Goal: Task Accomplishment & Management: Manage account settings

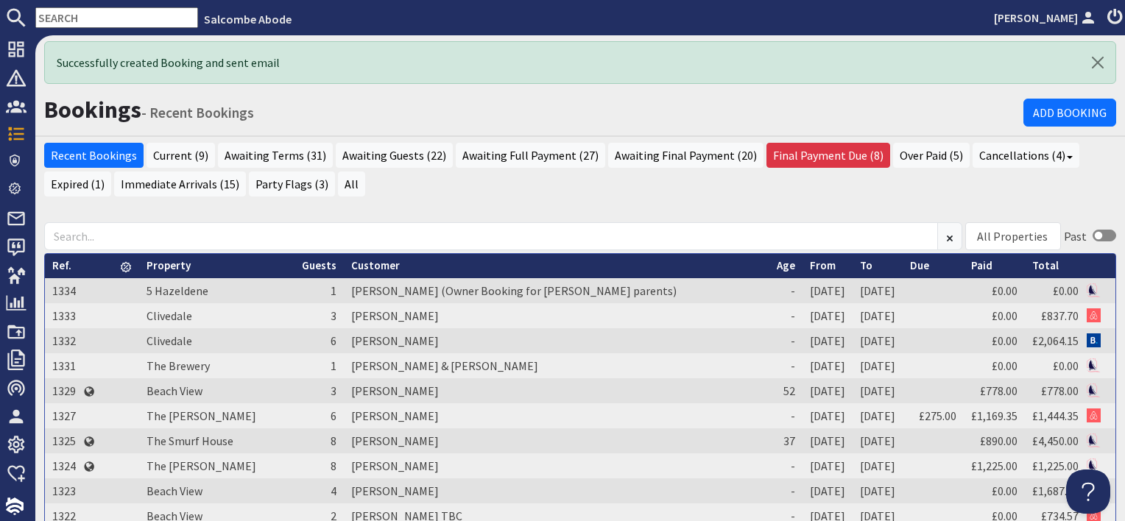
click at [810, 265] on link "From" at bounding box center [823, 265] width 26 height 14
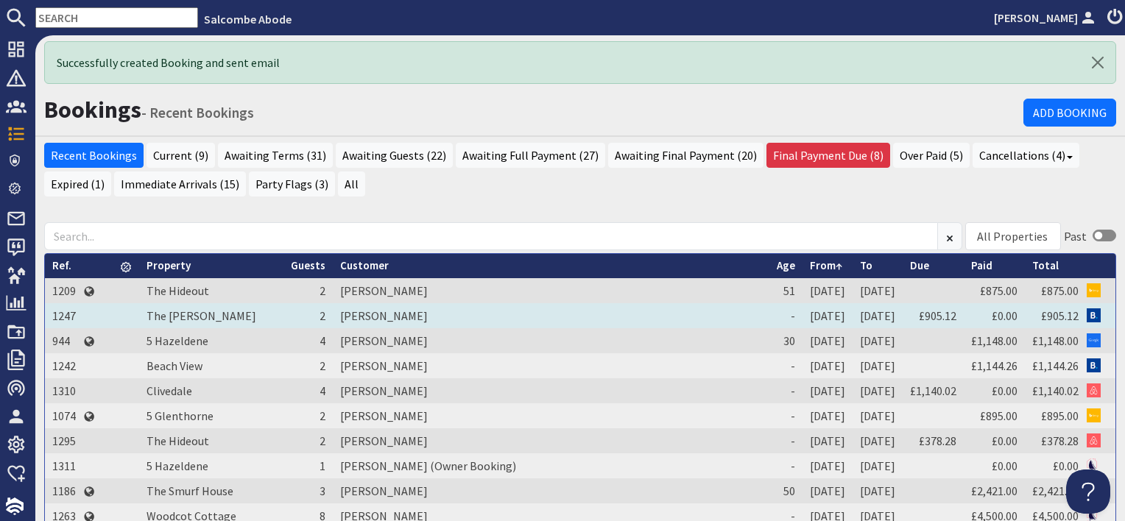
click at [333, 314] on td "Hannah Stokes" at bounding box center [551, 315] width 437 height 25
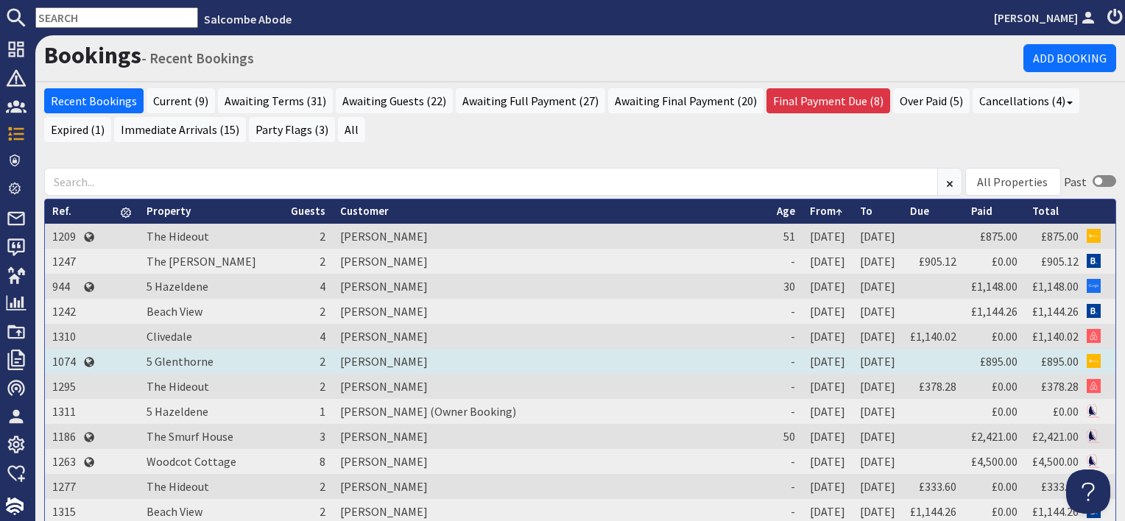
click at [336, 358] on td "Janet Sharpe" at bounding box center [551, 361] width 437 height 25
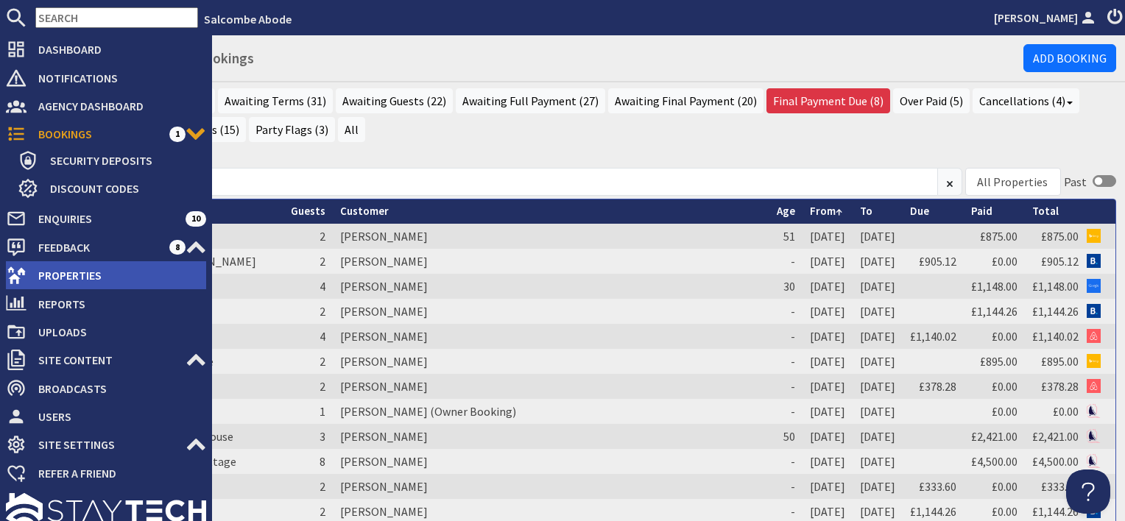
click at [41, 268] on span "Properties" at bounding box center [117, 276] width 180 height 24
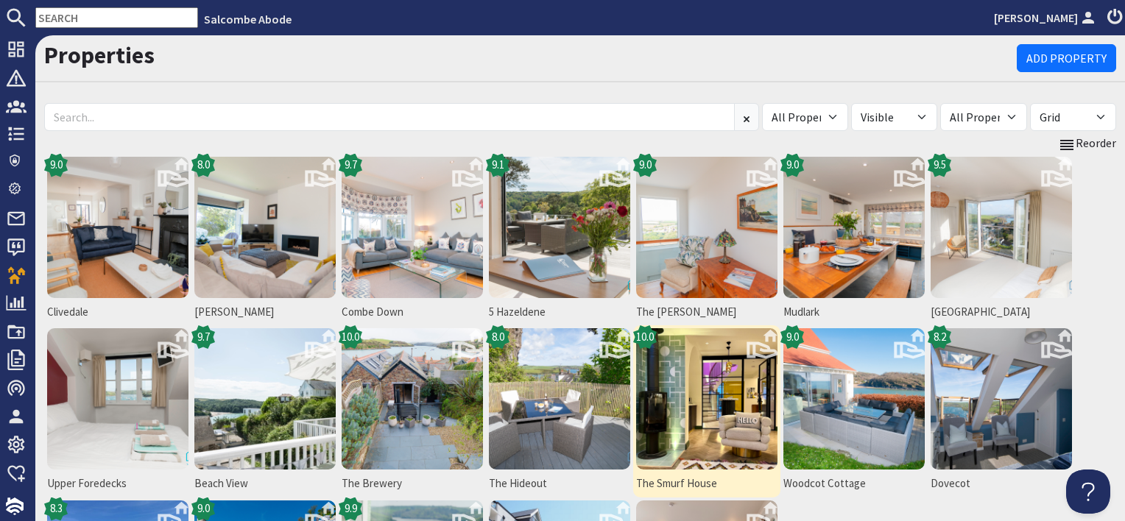
click at [717, 400] on img at bounding box center [706, 398] width 141 height 141
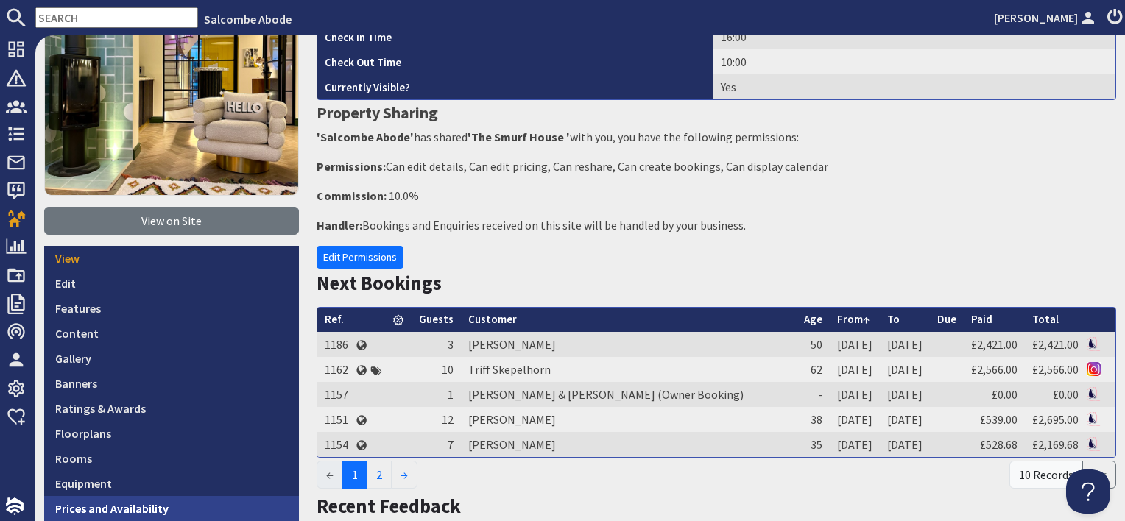
scroll to position [221, 0]
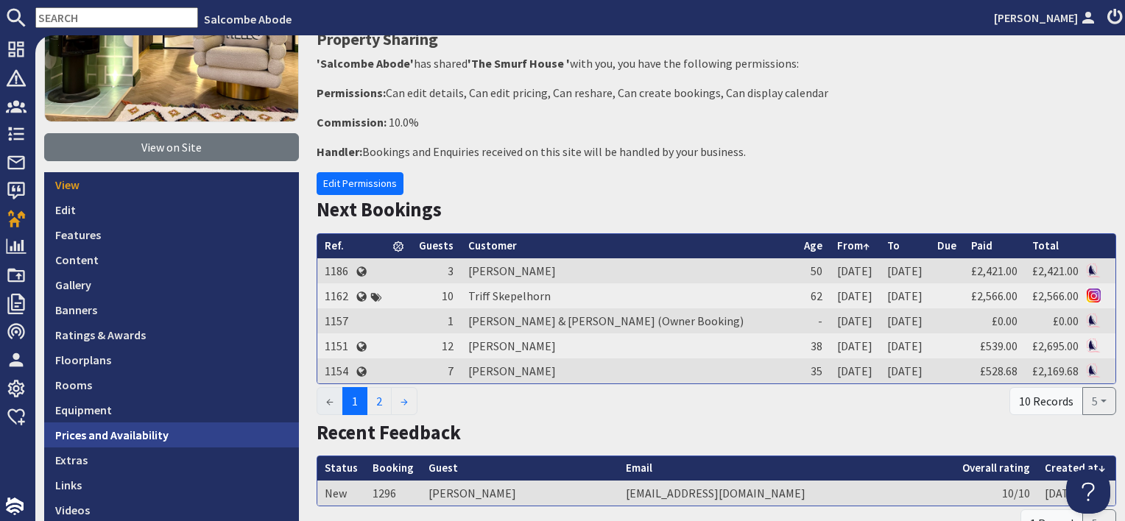
click at [215, 436] on link "Prices and Availability" at bounding box center [171, 435] width 255 height 25
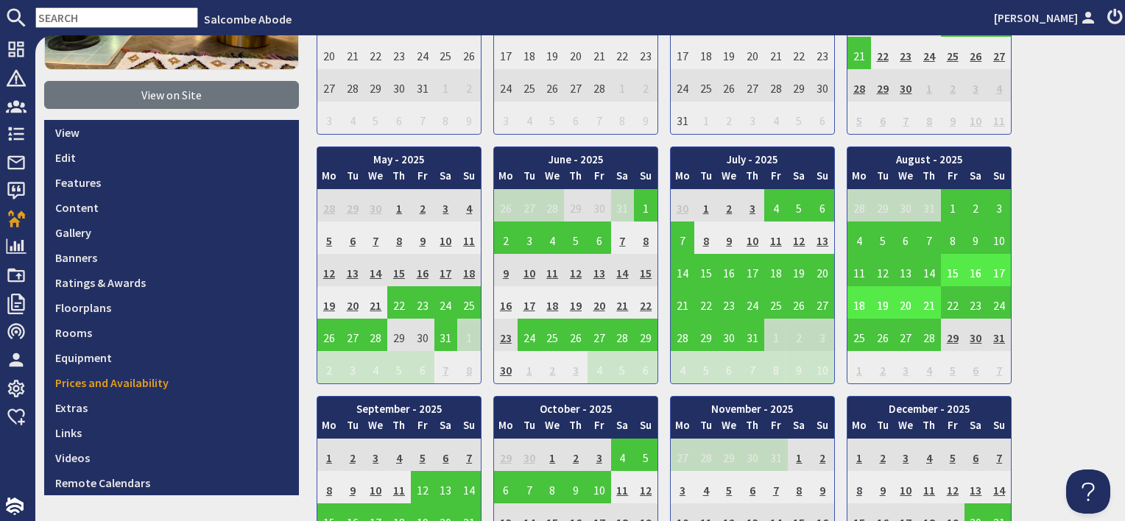
scroll to position [368, 0]
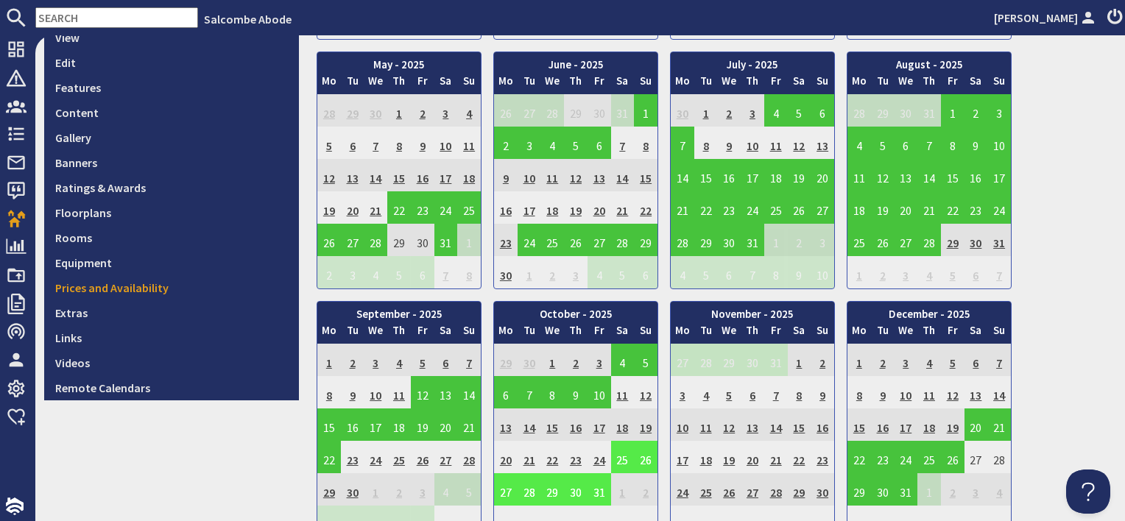
click at [620, 453] on td "25" at bounding box center [623, 457] width 24 height 32
click at [507, 398] on td "6" at bounding box center [506, 392] width 24 height 32
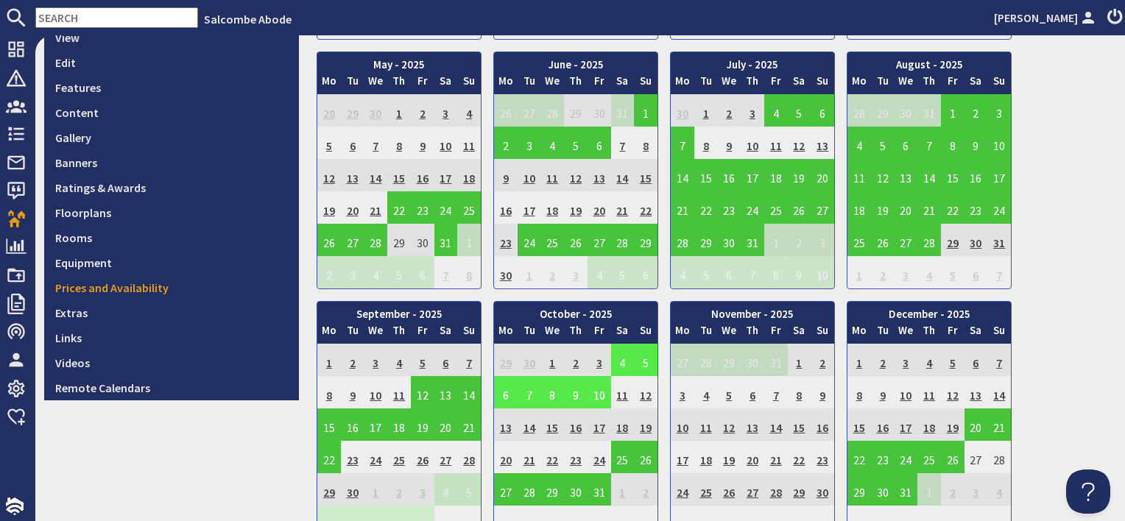
click at [621, 359] on td "4" at bounding box center [623, 360] width 24 height 32
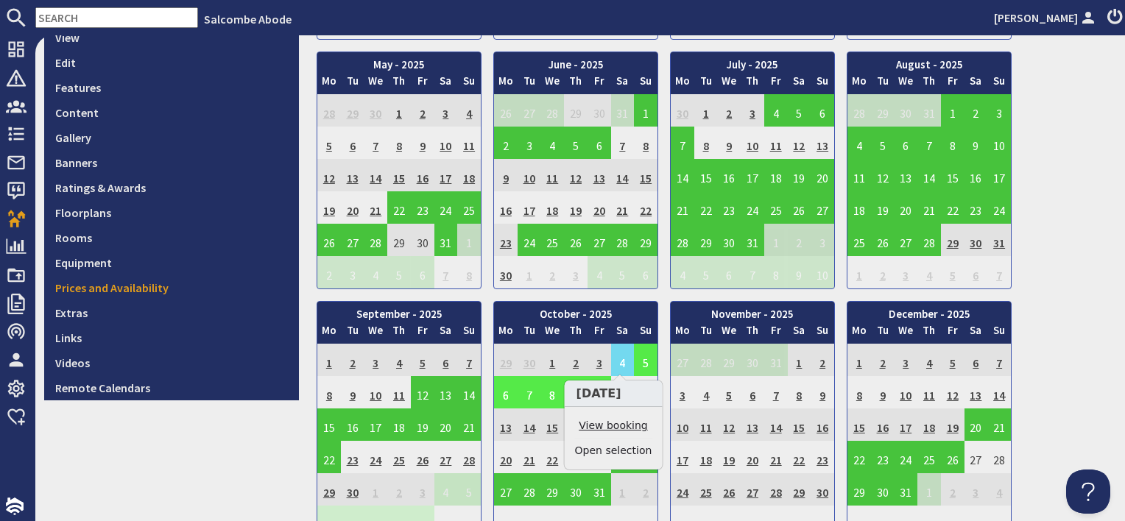
click at [618, 423] on link "View booking" at bounding box center [613, 425] width 77 height 15
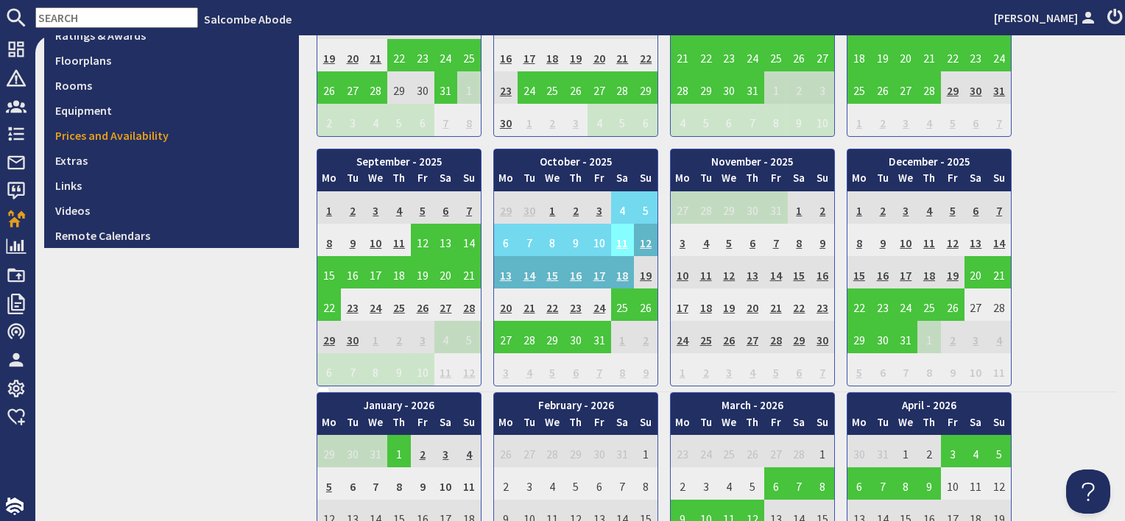
scroll to position [515, 0]
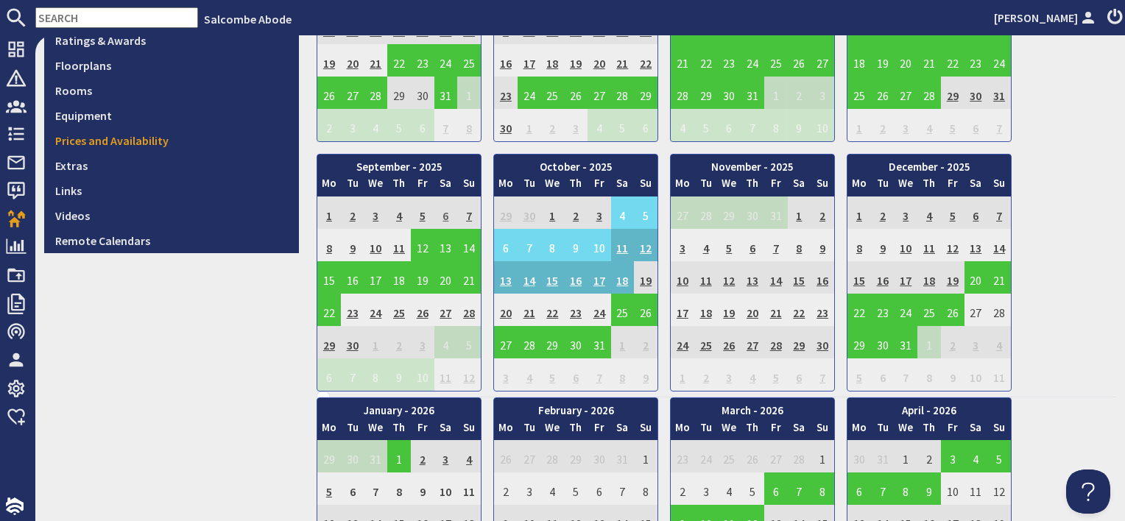
click at [445, 212] on td "6" at bounding box center [446, 213] width 24 height 32
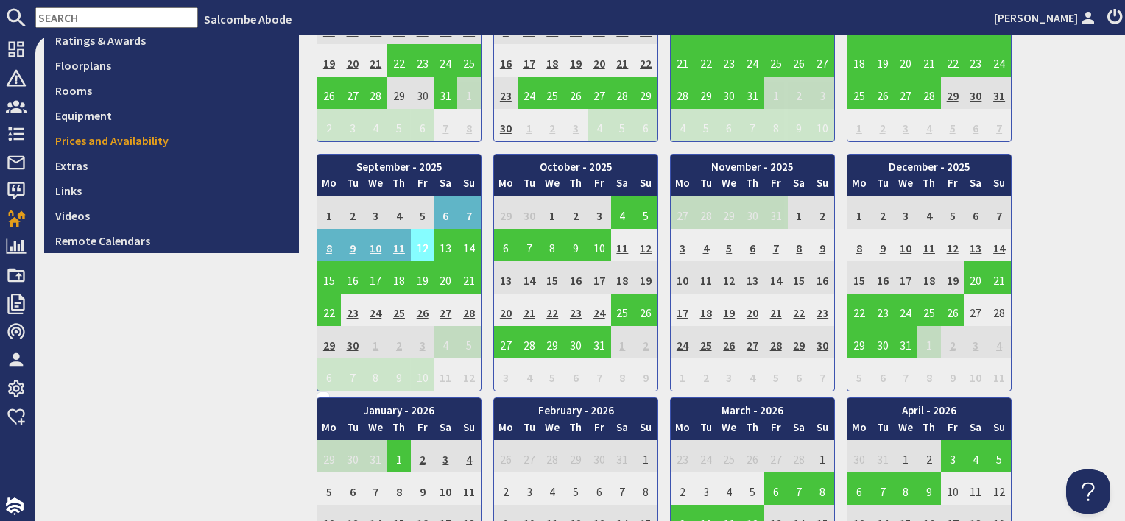
click at [418, 247] on td "12" at bounding box center [423, 245] width 24 height 32
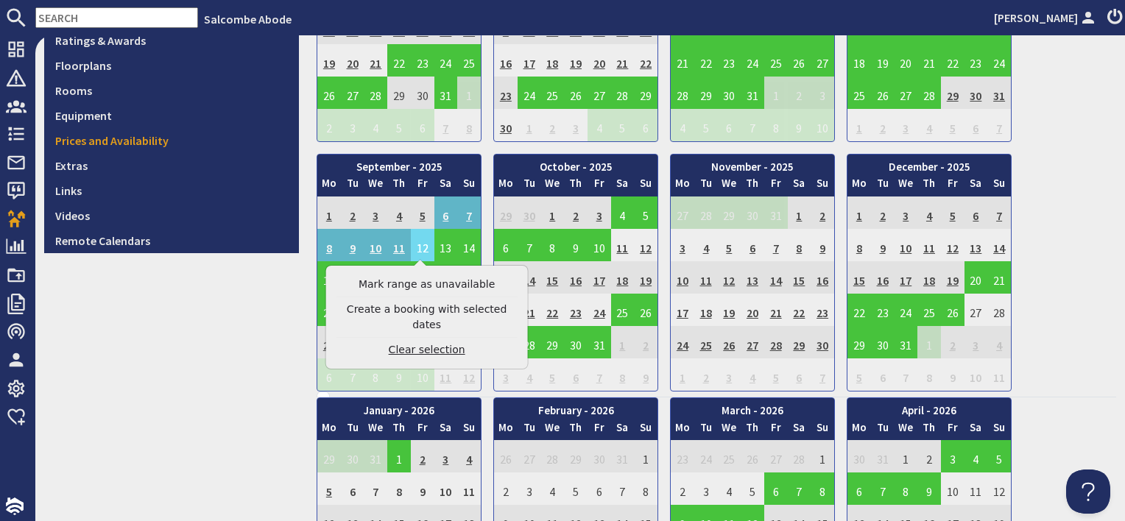
click at [412, 342] on link "Clear selection" at bounding box center [426, 349] width 181 height 15
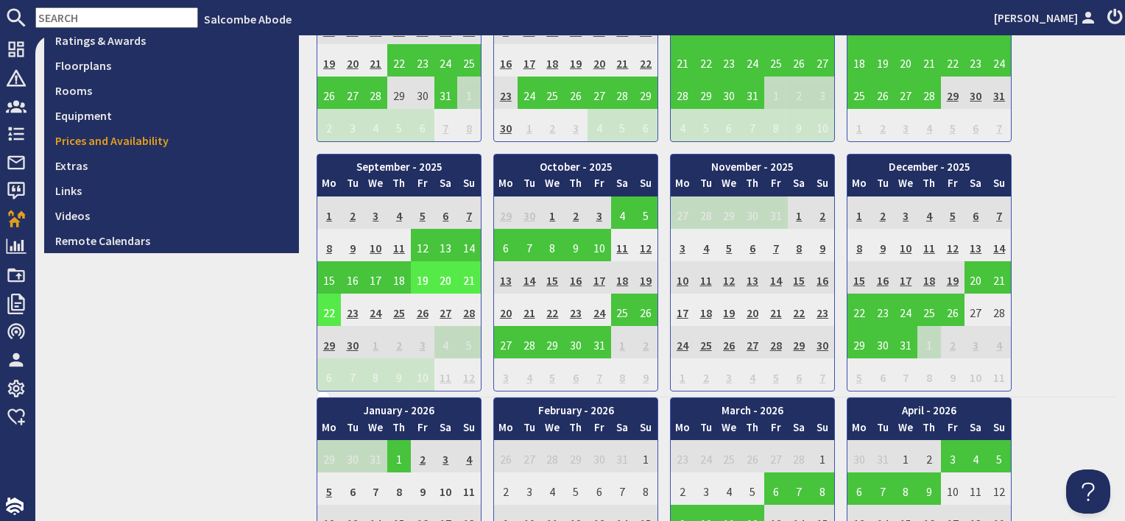
click at [423, 283] on td "19" at bounding box center [423, 277] width 24 height 32
click at [417, 342] on link "View booking" at bounding box center [413, 343] width 77 height 15
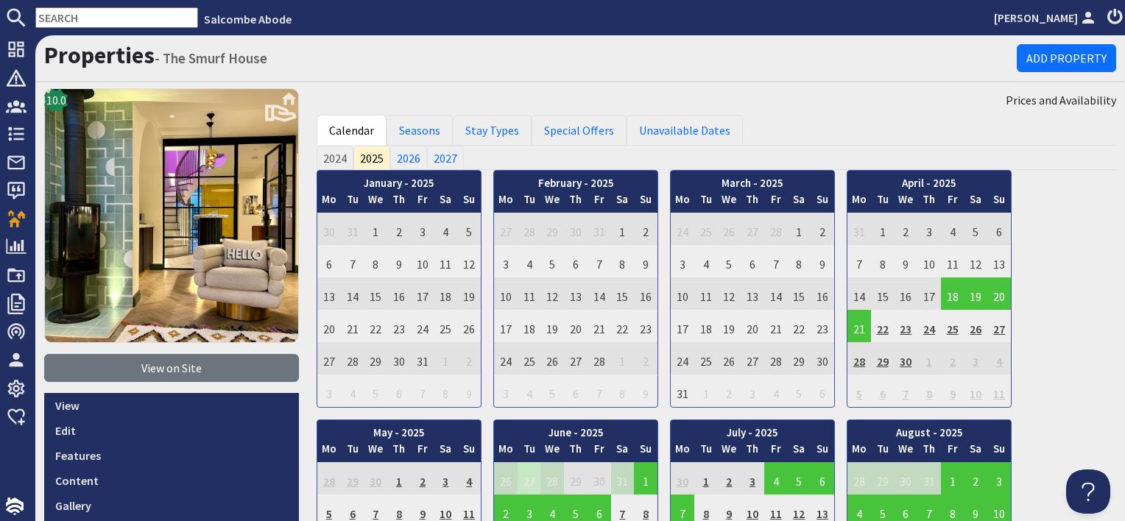
scroll to position [221, 0]
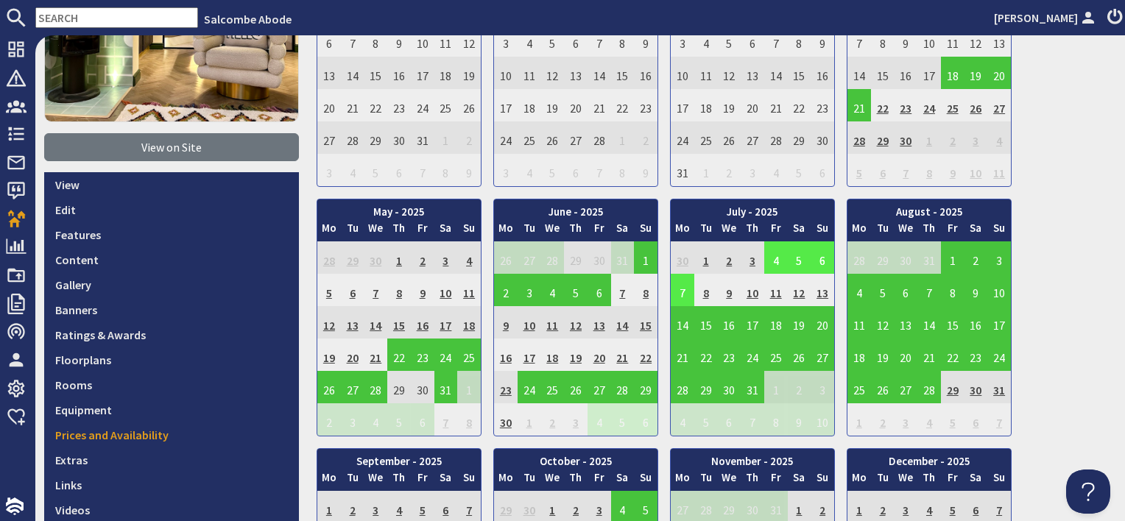
click at [772, 255] on td "4" at bounding box center [776, 257] width 24 height 32
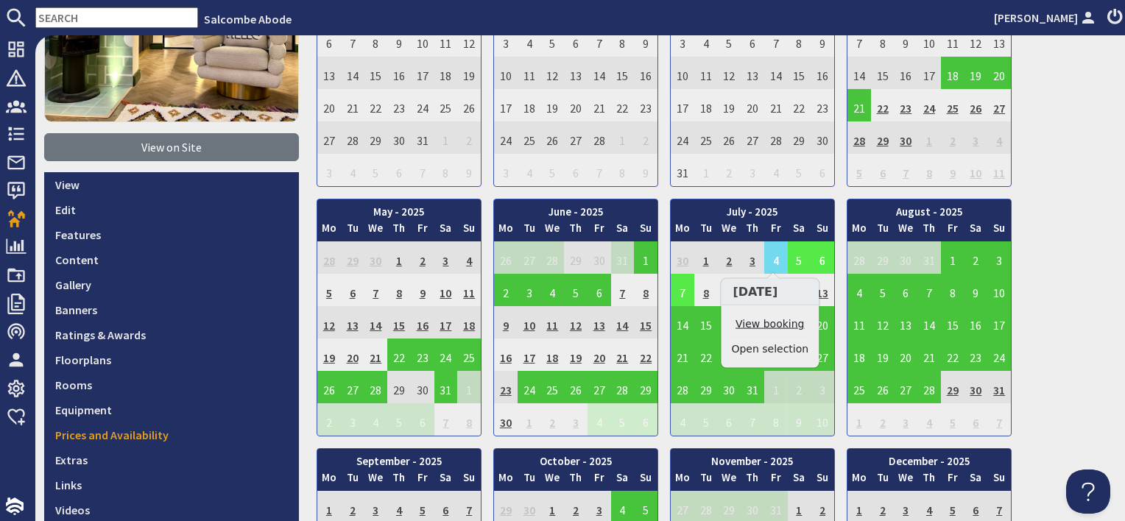
click at [765, 321] on link "View booking" at bounding box center [769, 324] width 77 height 15
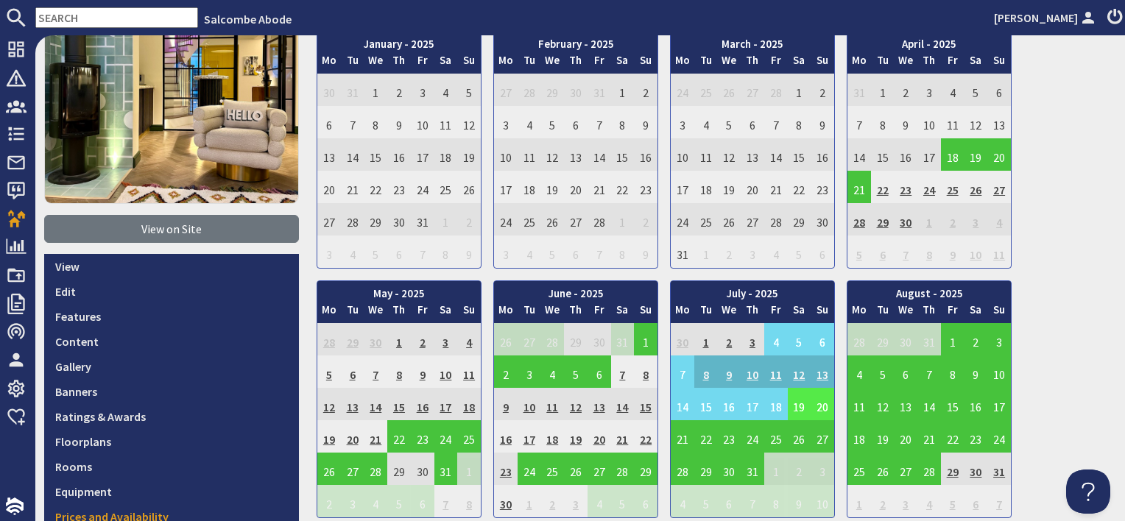
scroll to position [147, 0]
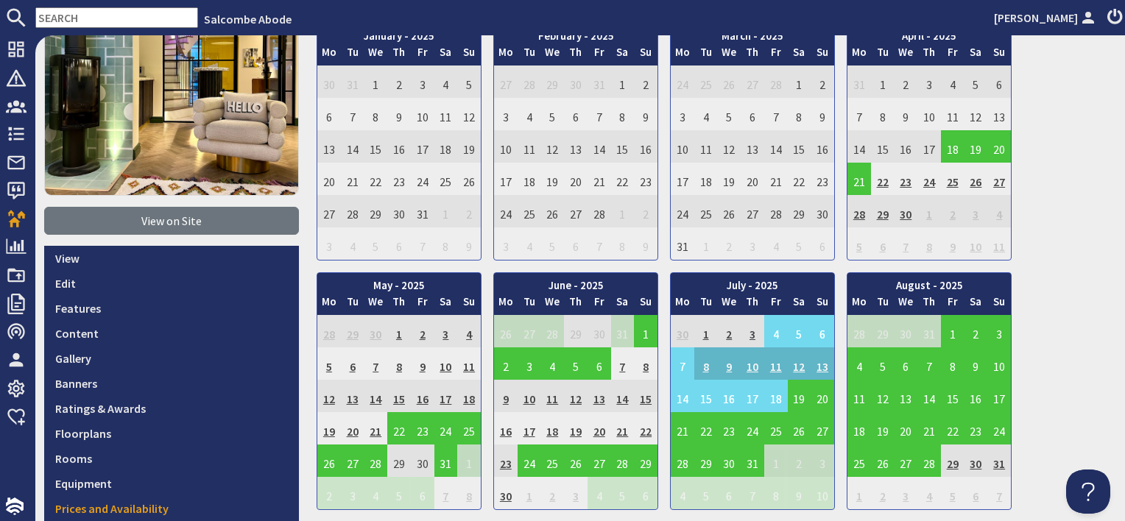
click at [488, 254] on div "January - 2025 Mo Tu We Th Fr Sa Su 30 31 1 2 3 4 5 6 Mo Tu We" at bounding box center [716, 391] width 799 height 737
click at [487, 258] on div "January - 2025 Mo Tu We Th Fr Sa Su 30 31 1 2 3 4 5 6 Mo Tu We" at bounding box center [716, 391] width 799 height 737
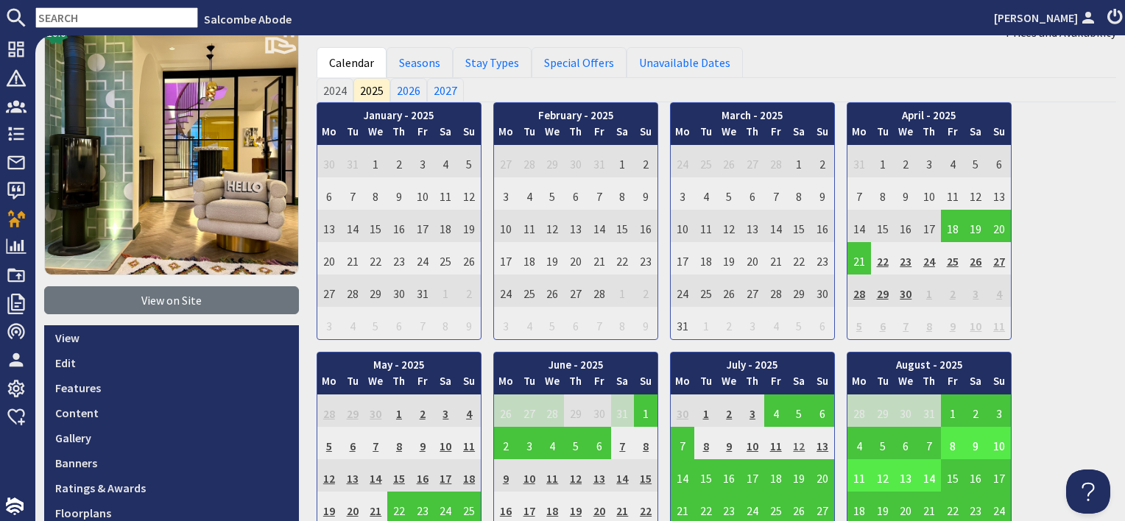
scroll to position [147, 0]
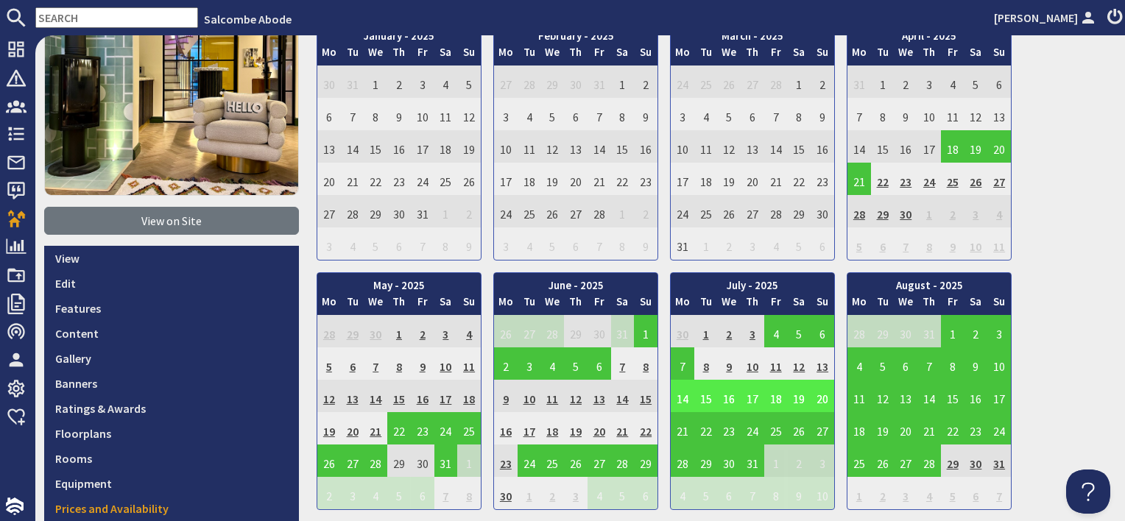
click at [682, 396] on td "14" at bounding box center [683, 396] width 24 height 32
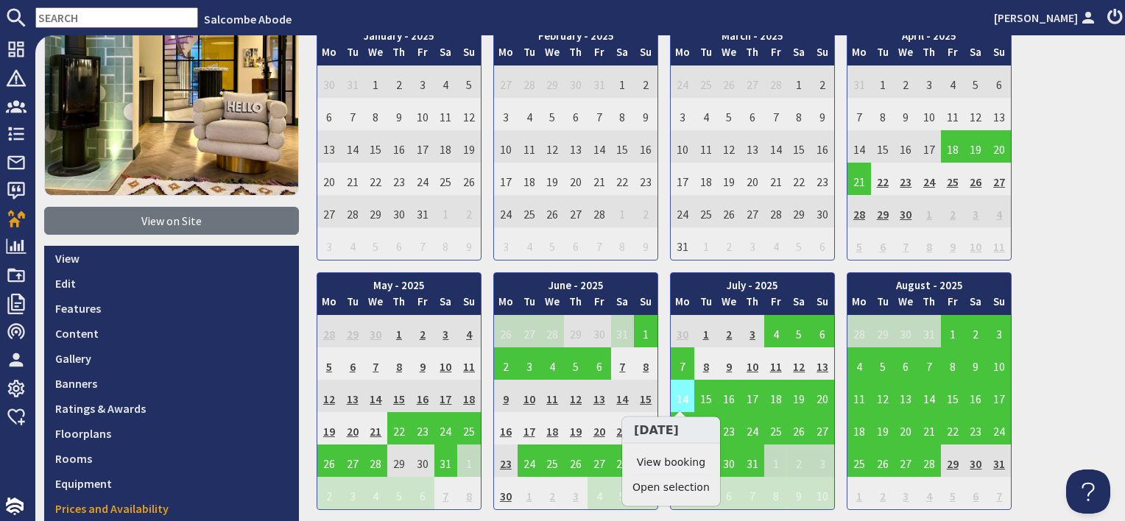
click at [679, 393] on td "14" at bounding box center [683, 396] width 24 height 32
click at [691, 467] on link "View booking" at bounding box center [670, 462] width 77 height 15
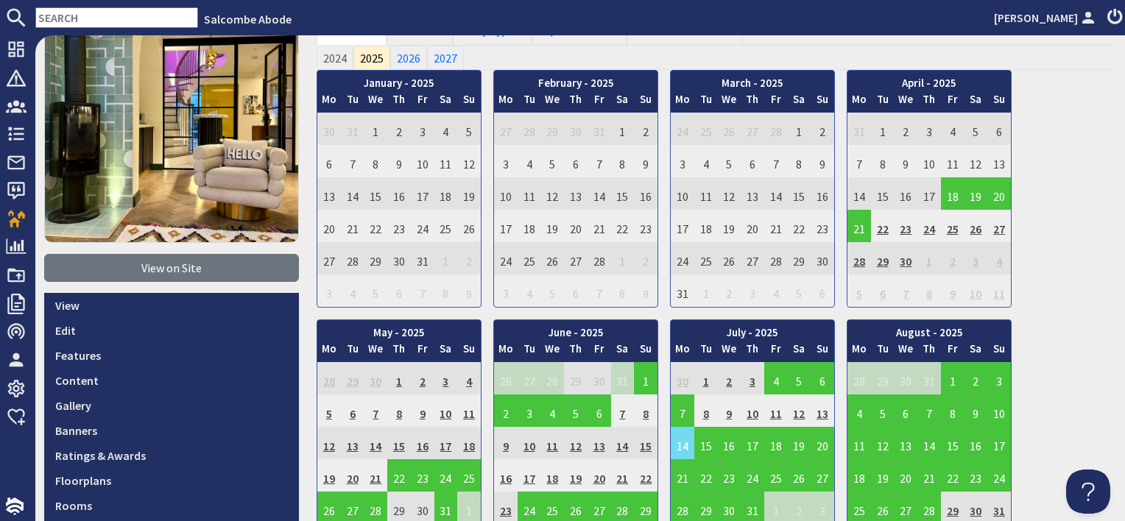
scroll to position [221, 0]
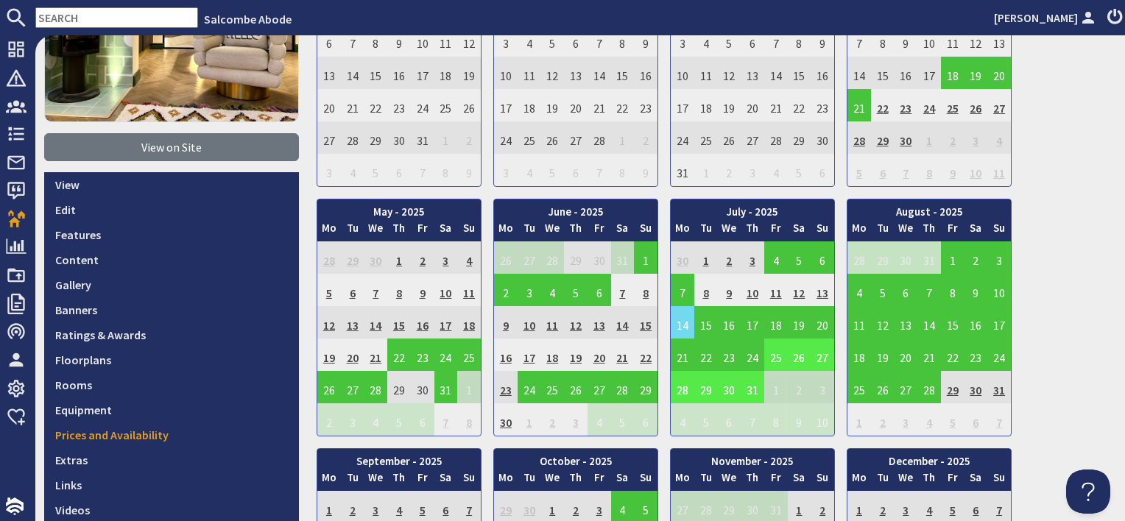
click at [776, 356] on td "25" at bounding box center [776, 355] width 24 height 32
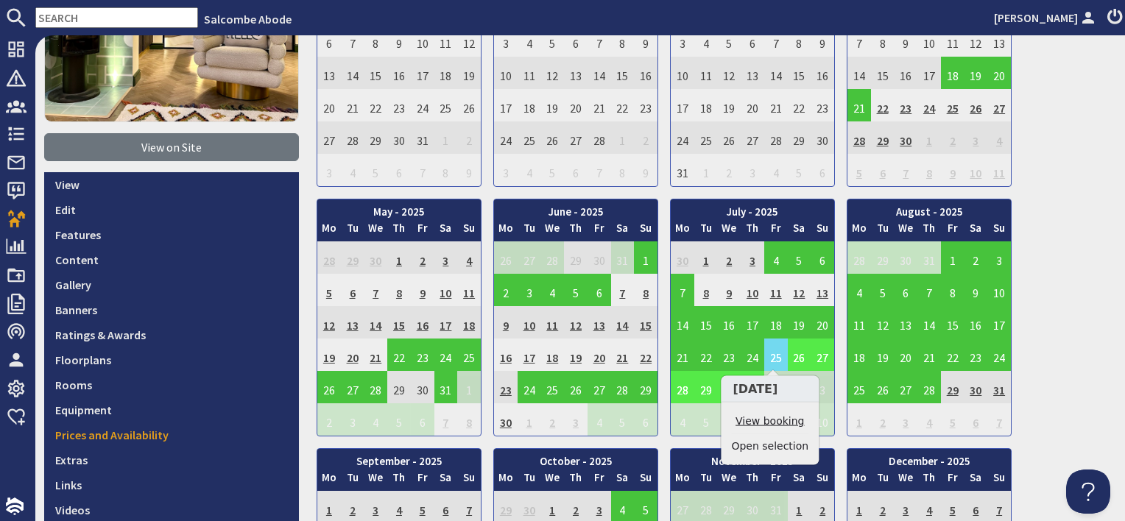
click at [774, 420] on link "View booking" at bounding box center [769, 421] width 77 height 15
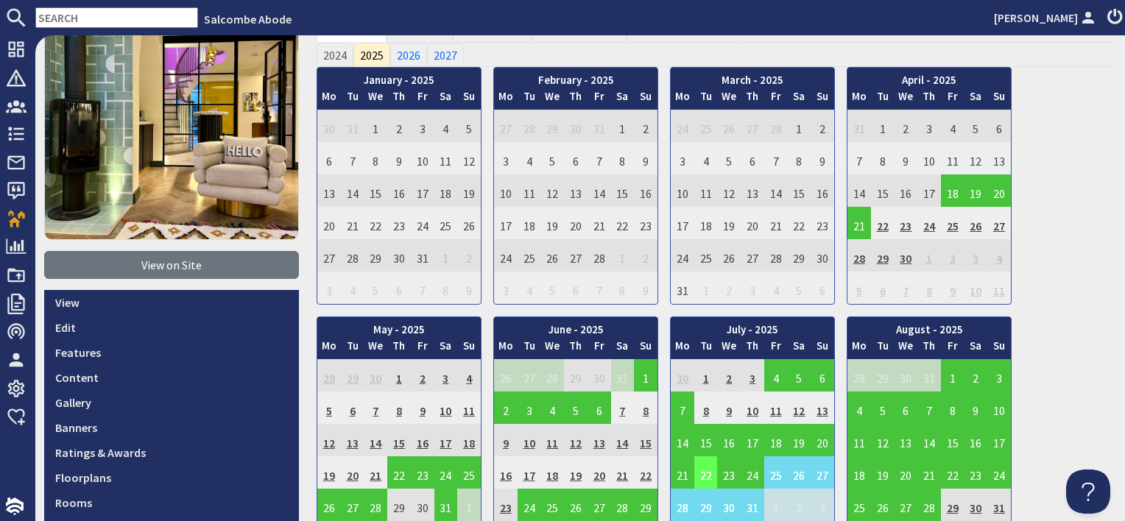
scroll to position [221, 0]
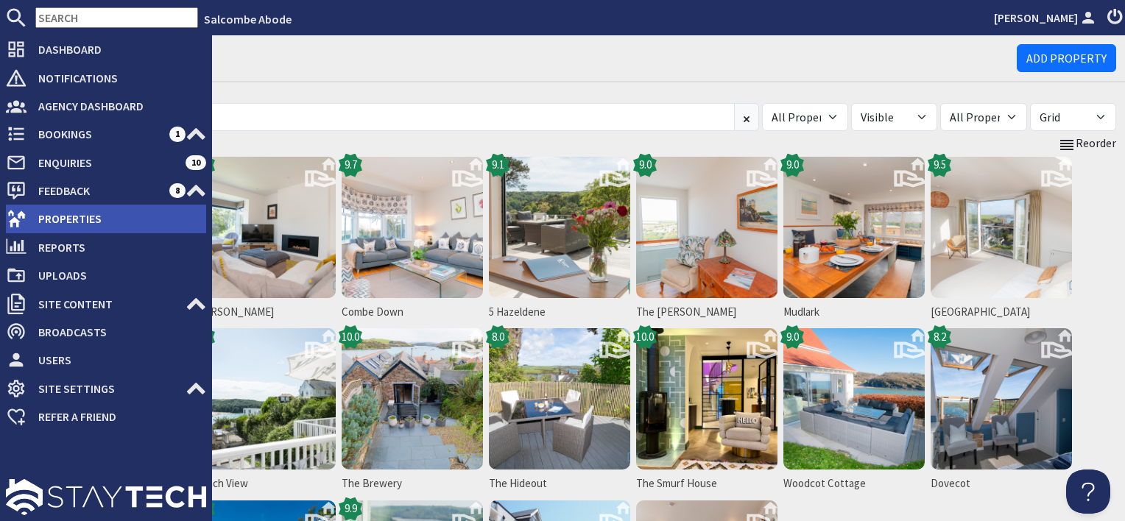
click at [55, 211] on span "Properties" at bounding box center [117, 219] width 180 height 24
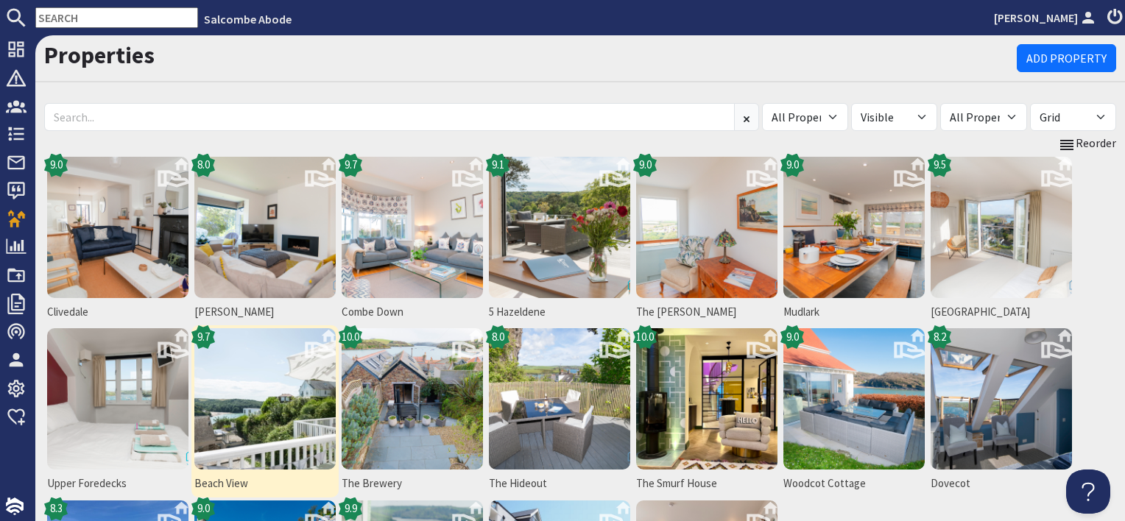
click at [261, 443] on img at bounding box center [264, 398] width 141 height 141
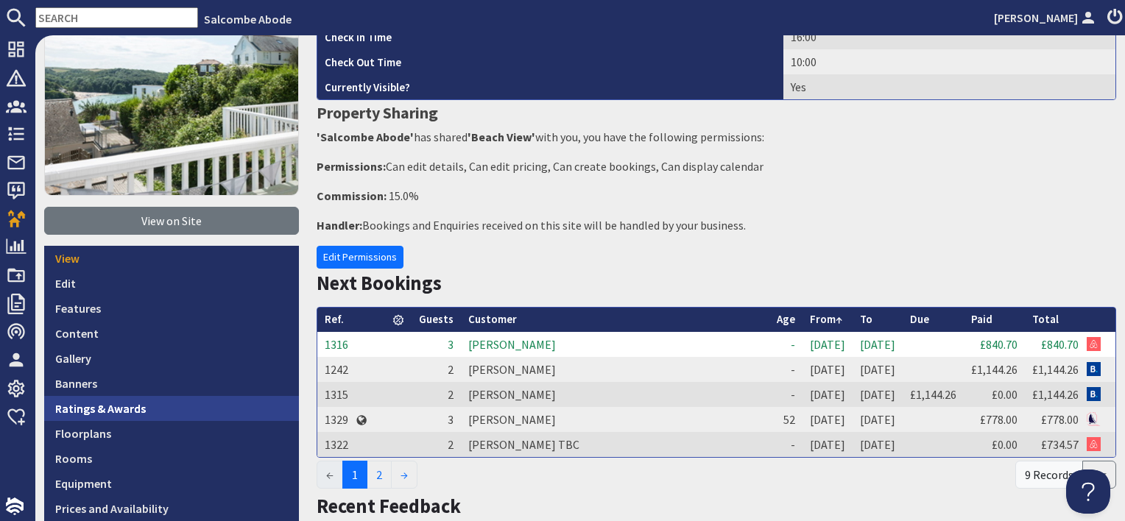
scroll to position [294, 0]
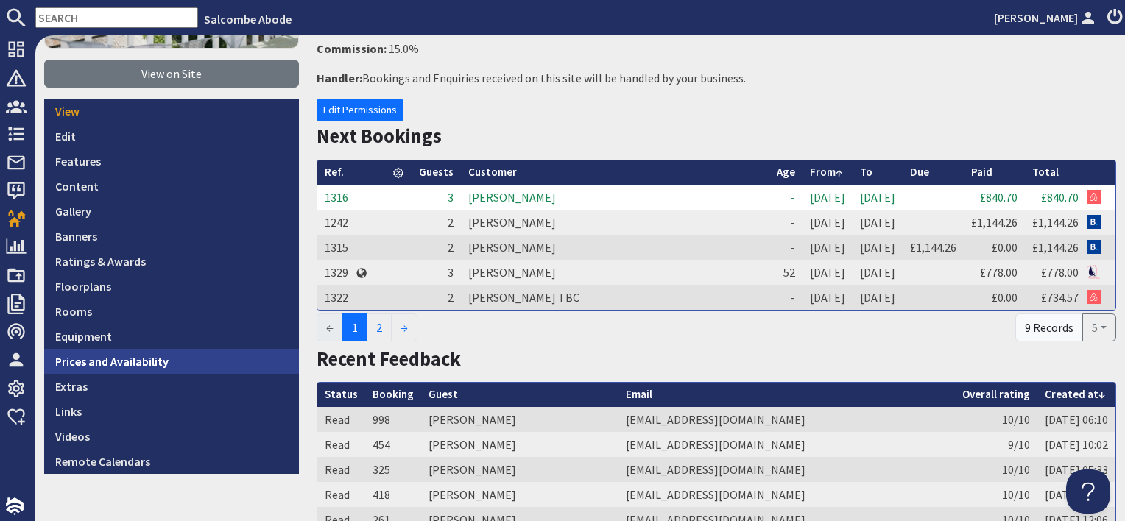
click at [169, 362] on link "Prices and Availability" at bounding box center [171, 361] width 255 height 25
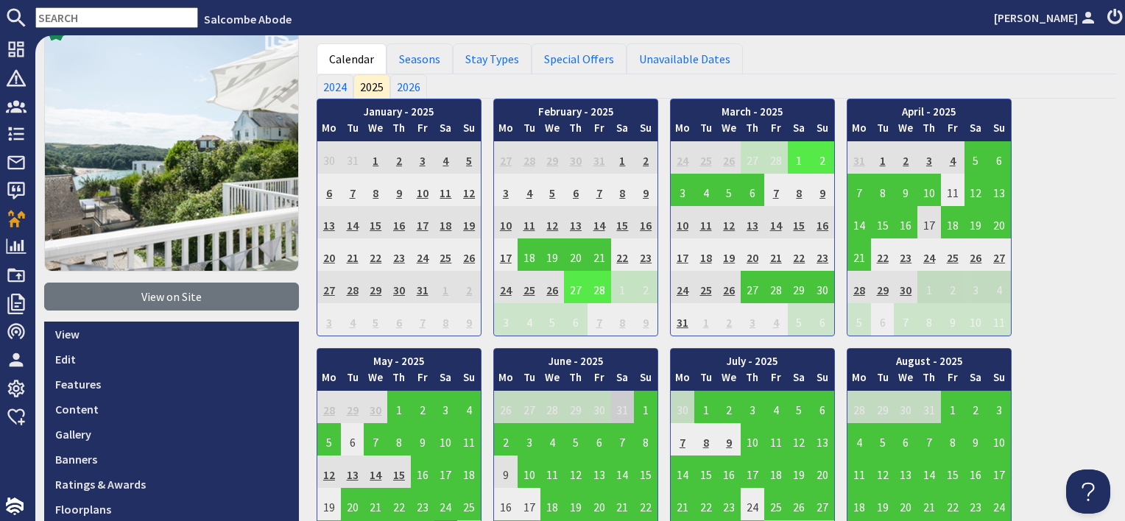
scroll to position [147, 0]
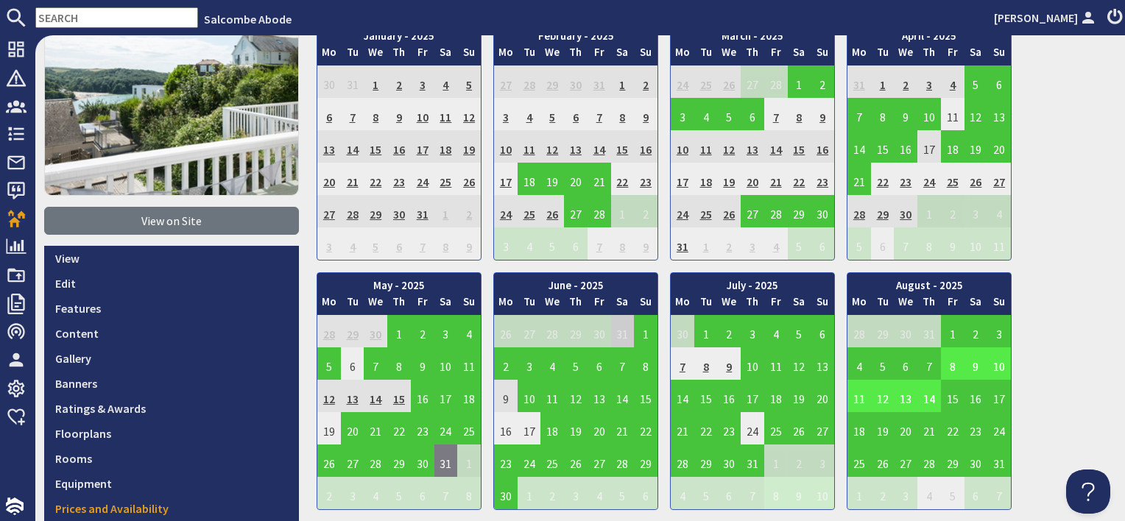
click at [949, 359] on td "8" at bounding box center [953, 363] width 24 height 32
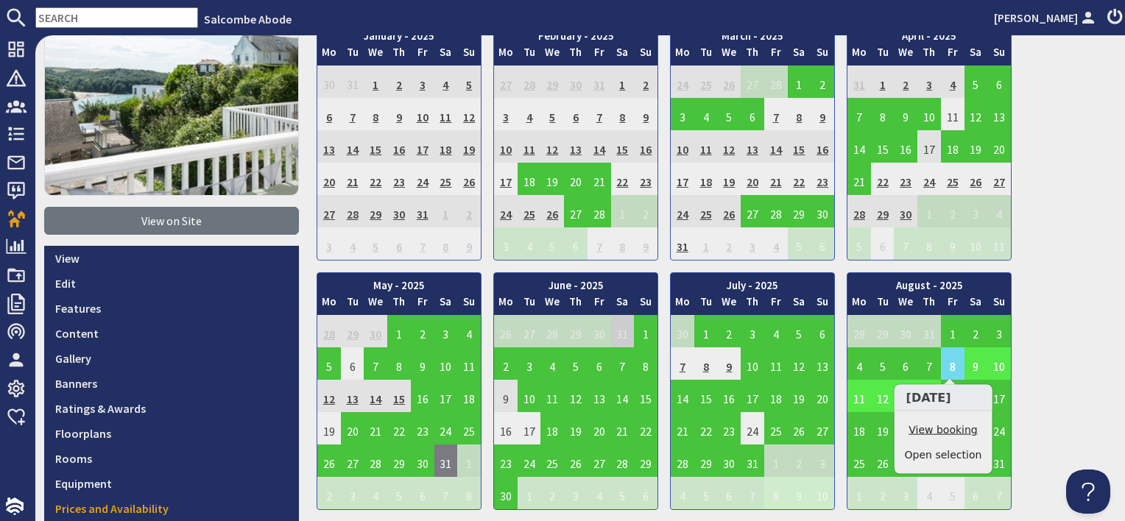
click at [949, 430] on link "View booking" at bounding box center [943, 430] width 77 height 15
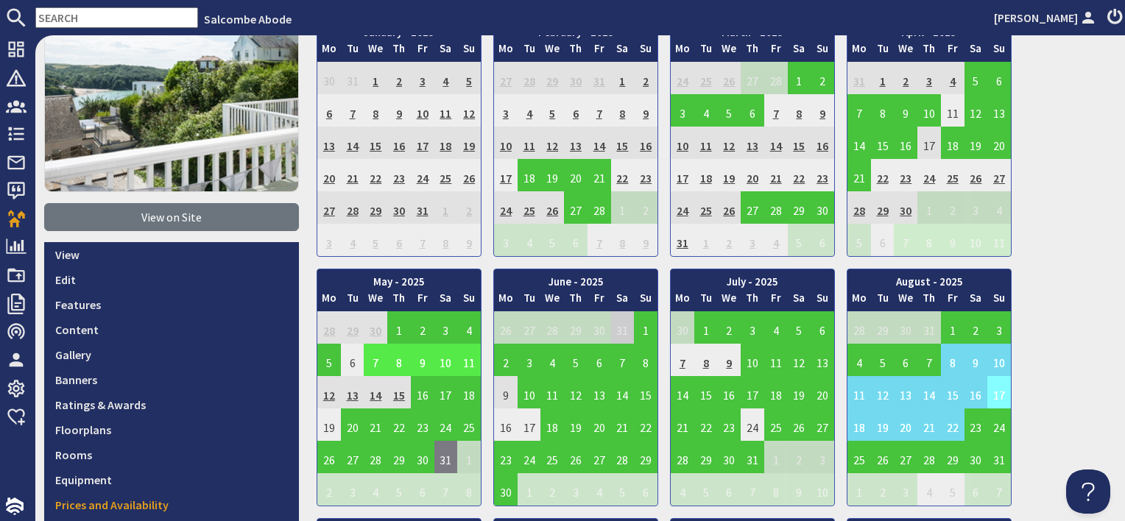
scroll to position [221, 0]
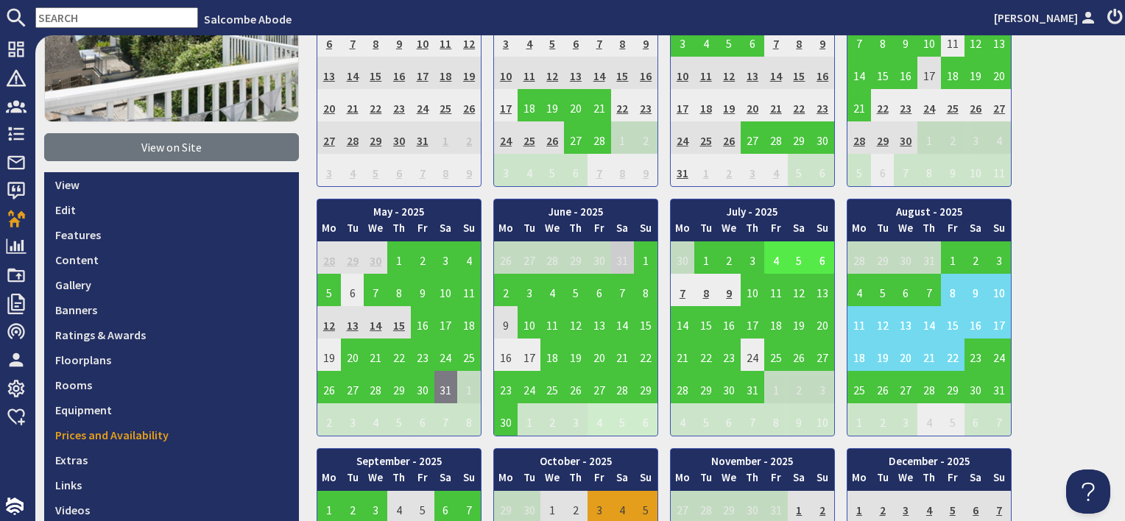
click at [773, 258] on td "4" at bounding box center [776, 257] width 24 height 32
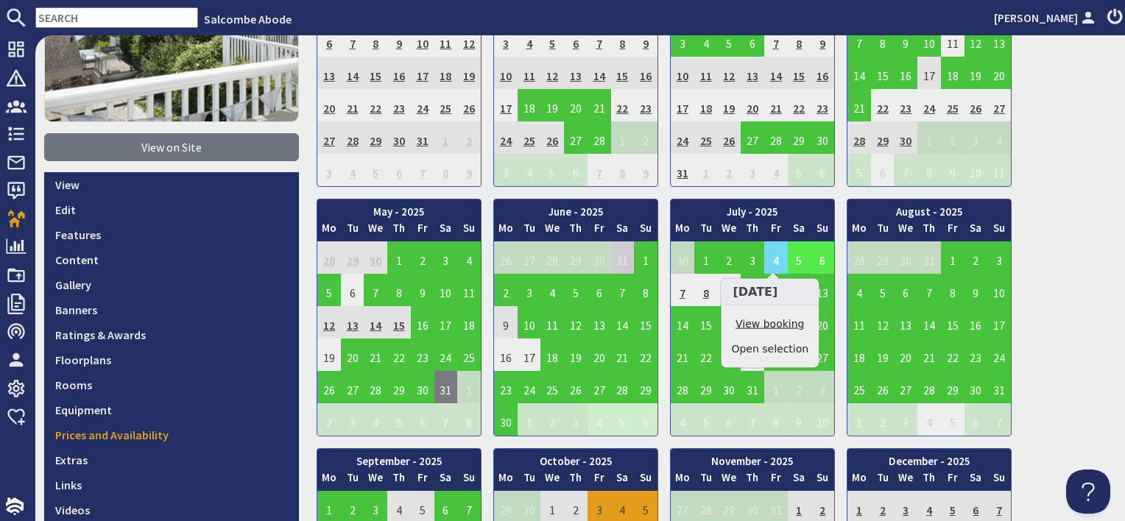
click at [775, 326] on link "View booking" at bounding box center [769, 324] width 77 height 15
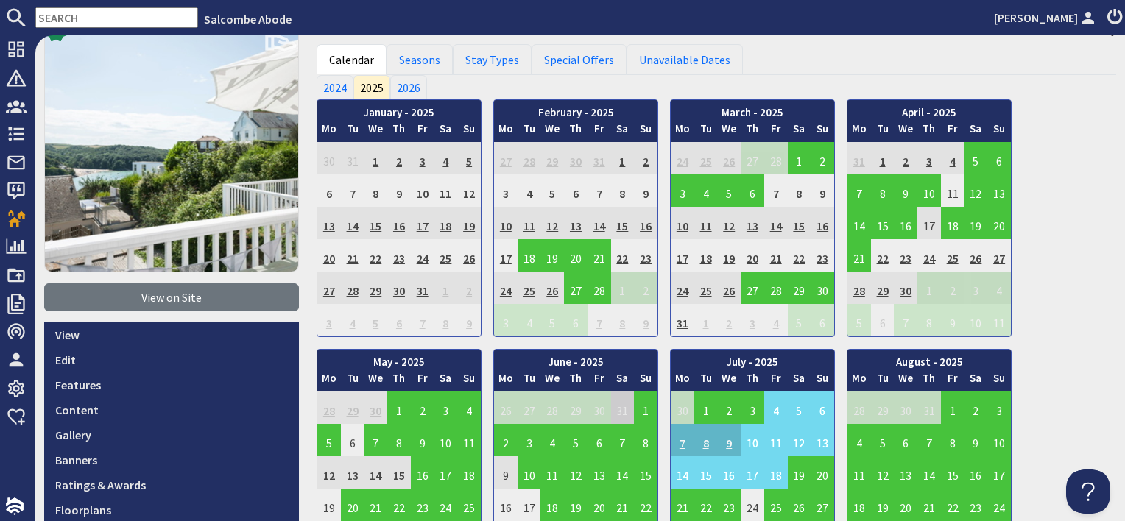
scroll to position [147, 0]
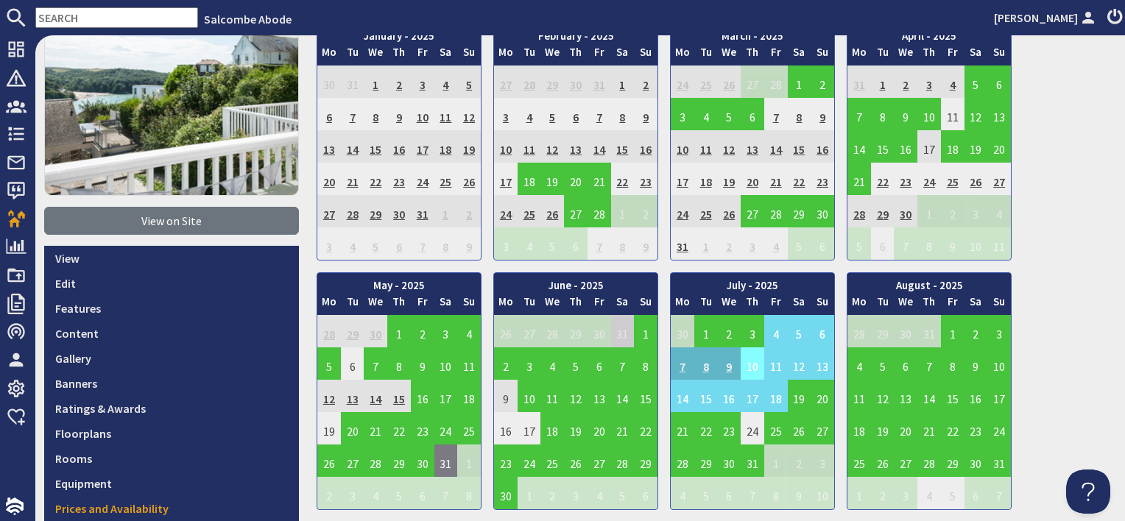
click at [751, 365] on td "10" at bounding box center [753, 363] width 24 height 32
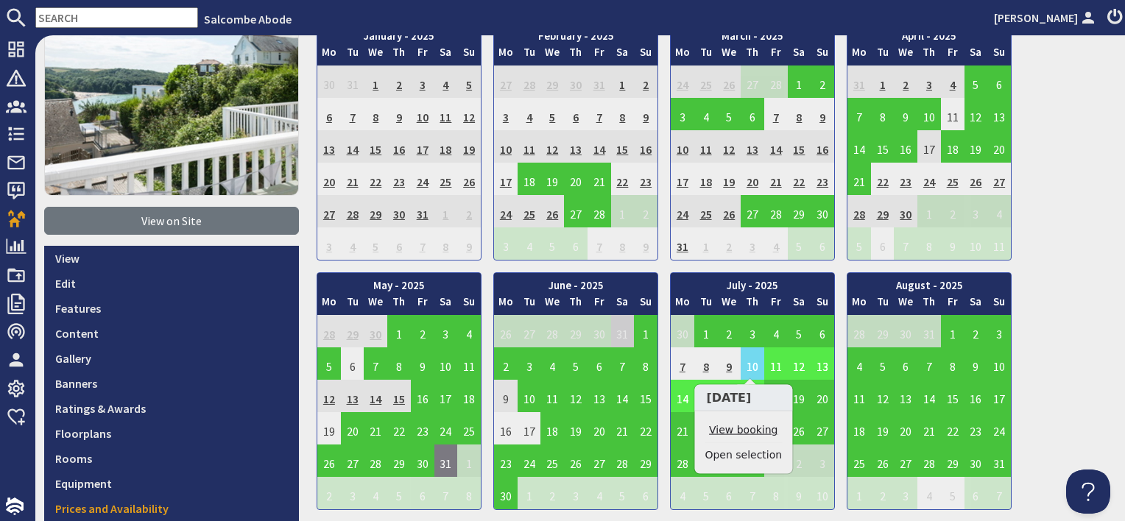
click at [749, 429] on link "View booking" at bounding box center [742, 430] width 77 height 15
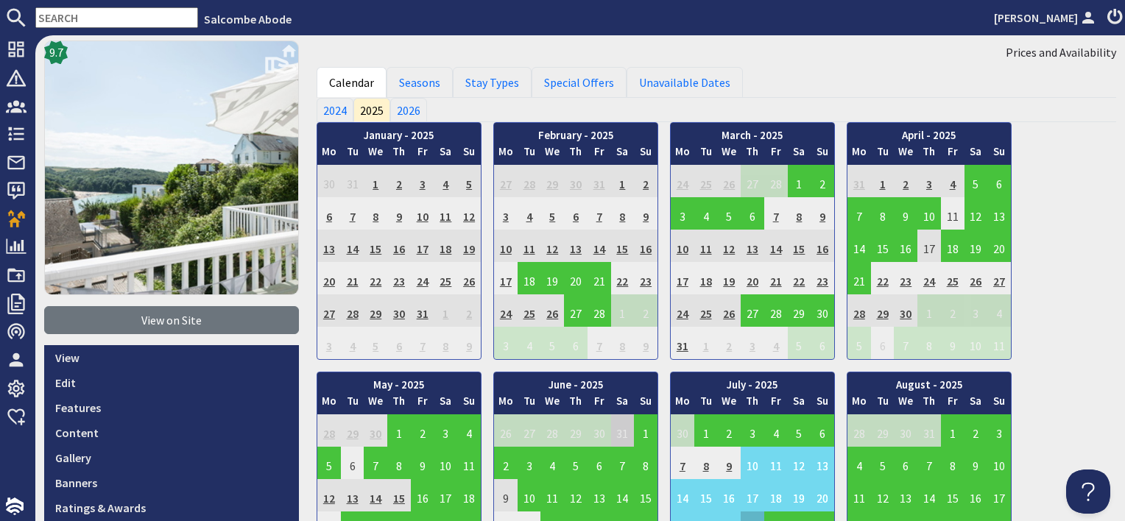
scroll to position [147, 0]
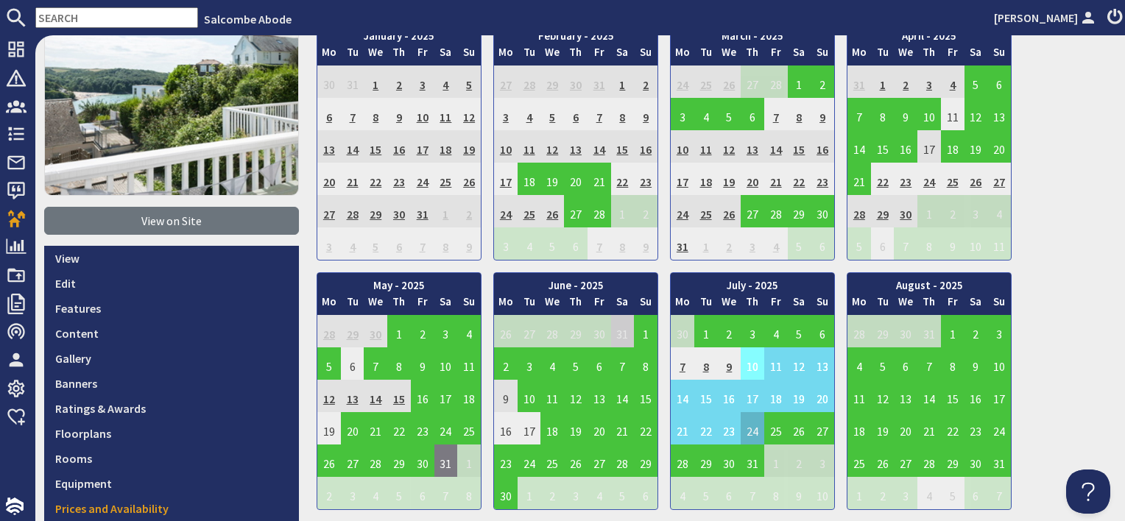
click at [744, 361] on td "10" at bounding box center [753, 363] width 24 height 32
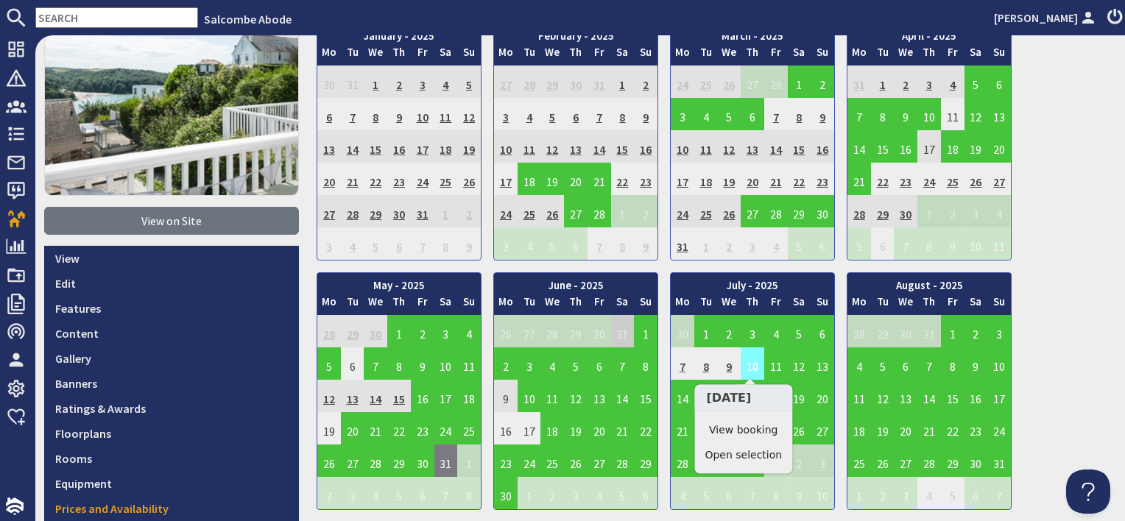
click at [753, 364] on td "10" at bounding box center [753, 363] width 24 height 32
click at [745, 439] on li "View booking" at bounding box center [742, 430] width 77 height 25
click at [745, 431] on link "View booking" at bounding box center [742, 430] width 77 height 15
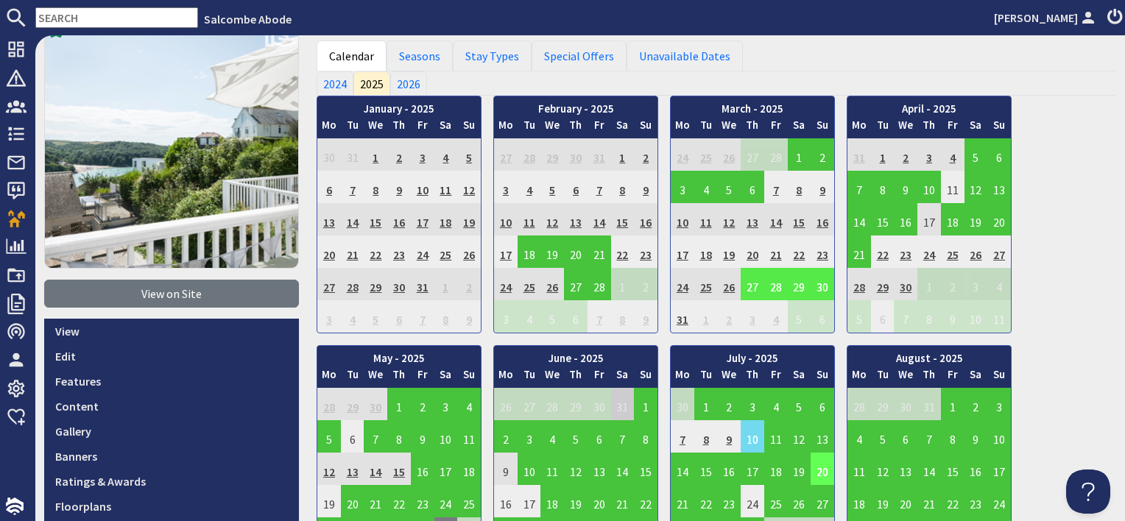
scroll to position [221, 0]
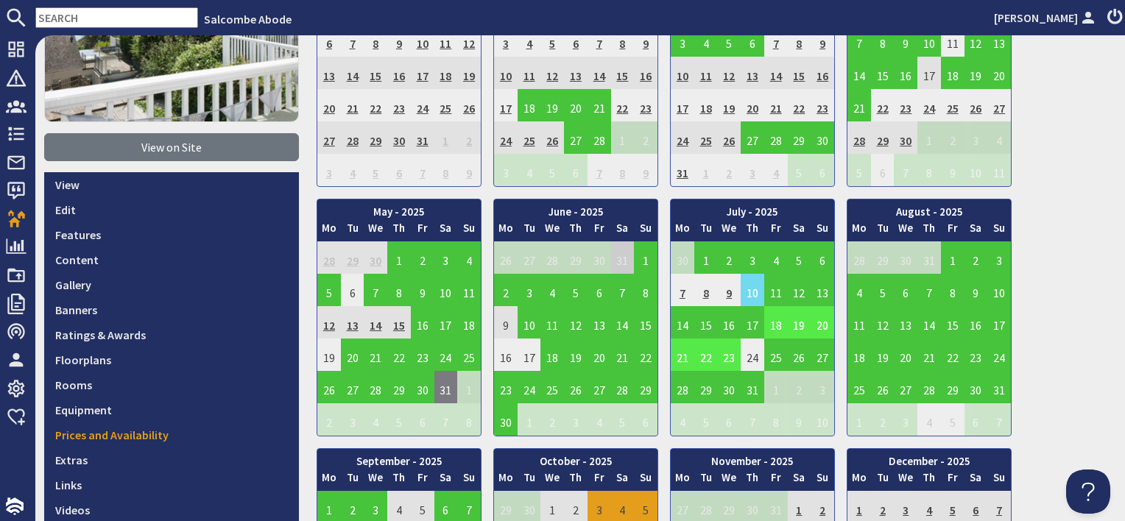
click at [774, 326] on td "18" at bounding box center [776, 322] width 24 height 32
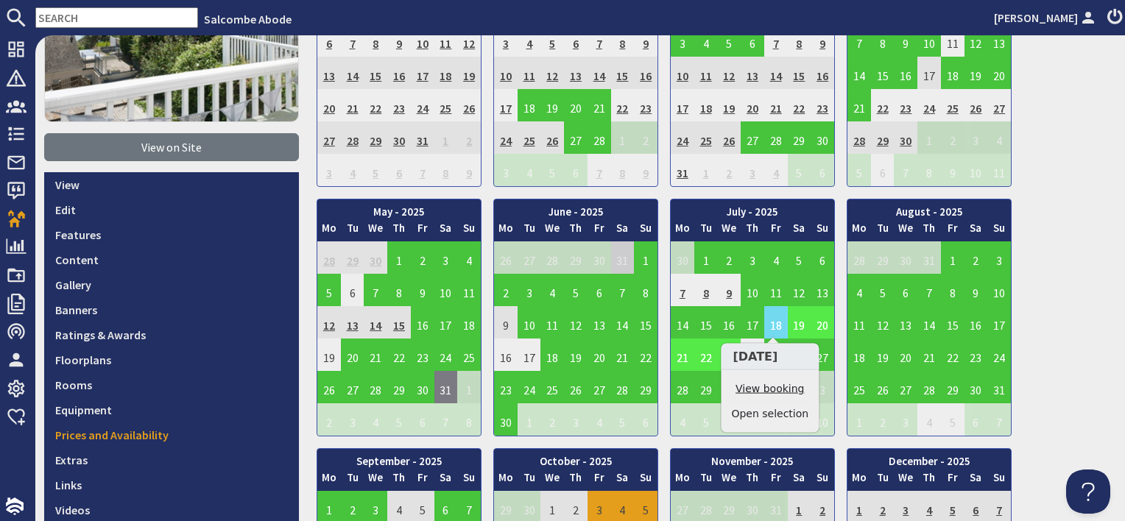
click at [773, 385] on link "View booking" at bounding box center [769, 388] width 77 height 15
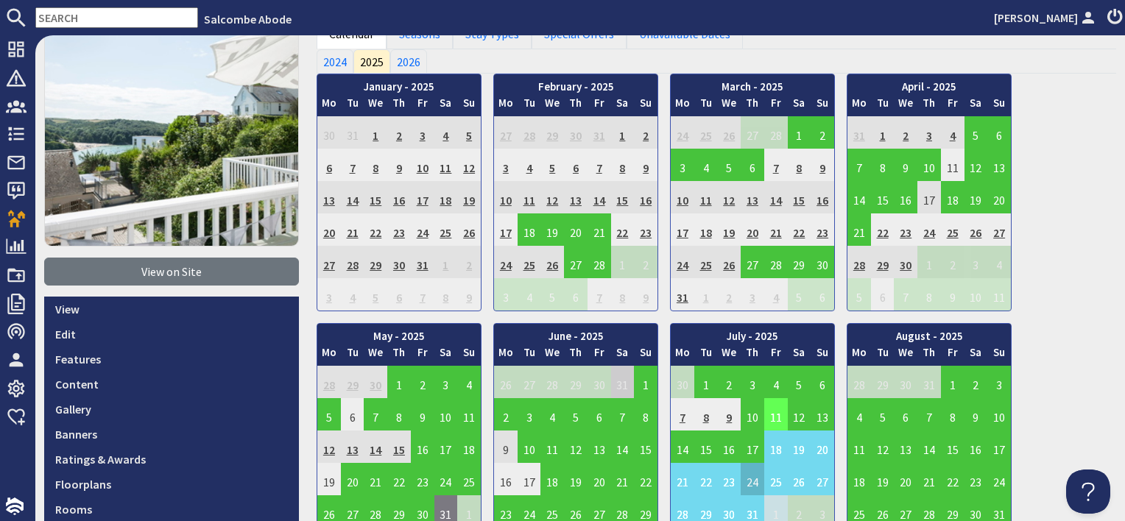
scroll to position [221, 0]
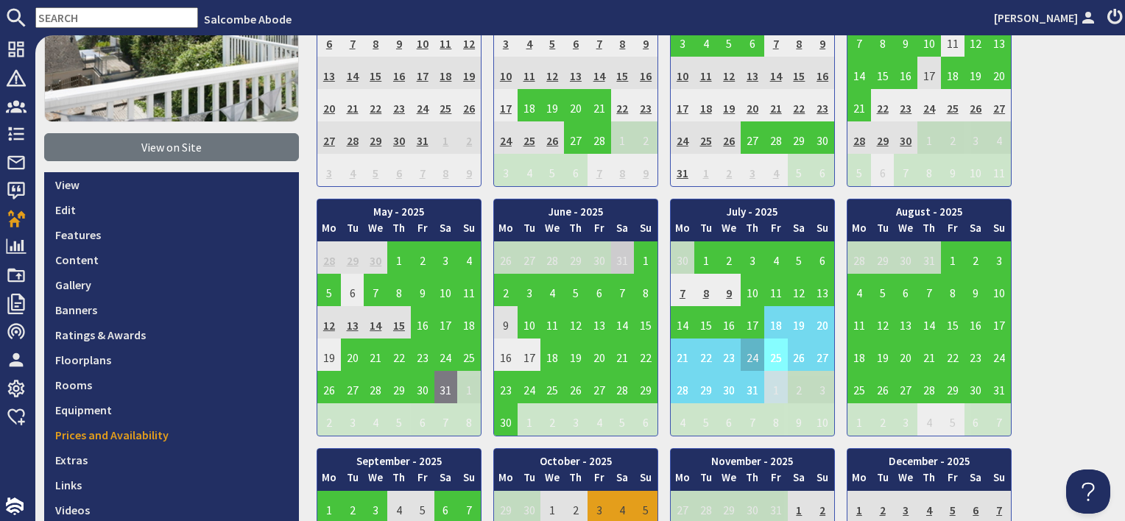
click at [774, 350] on td "25" at bounding box center [776, 355] width 24 height 32
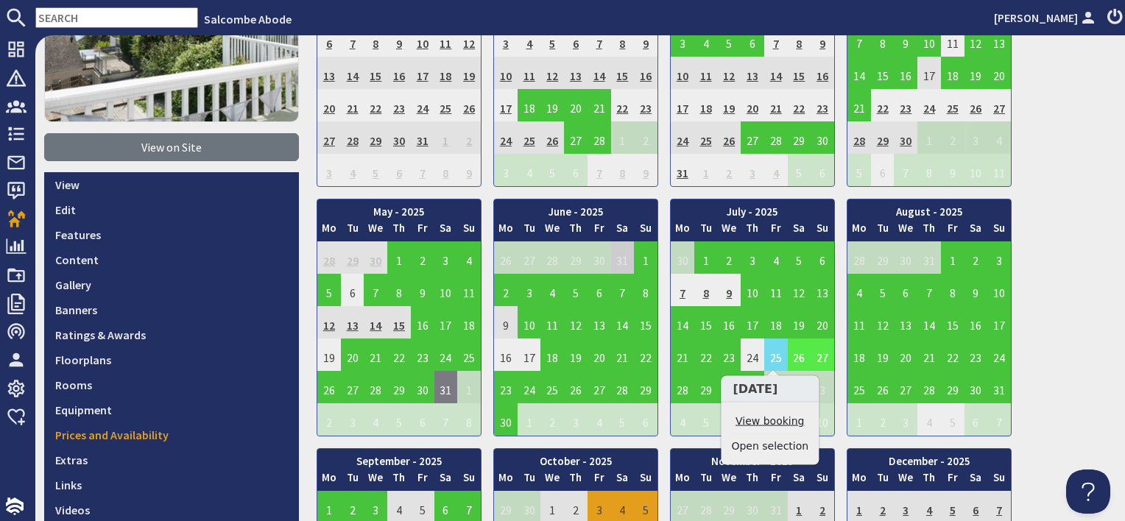
click at [773, 417] on link "View booking" at bounding box center [769, 421] width 77 height 15
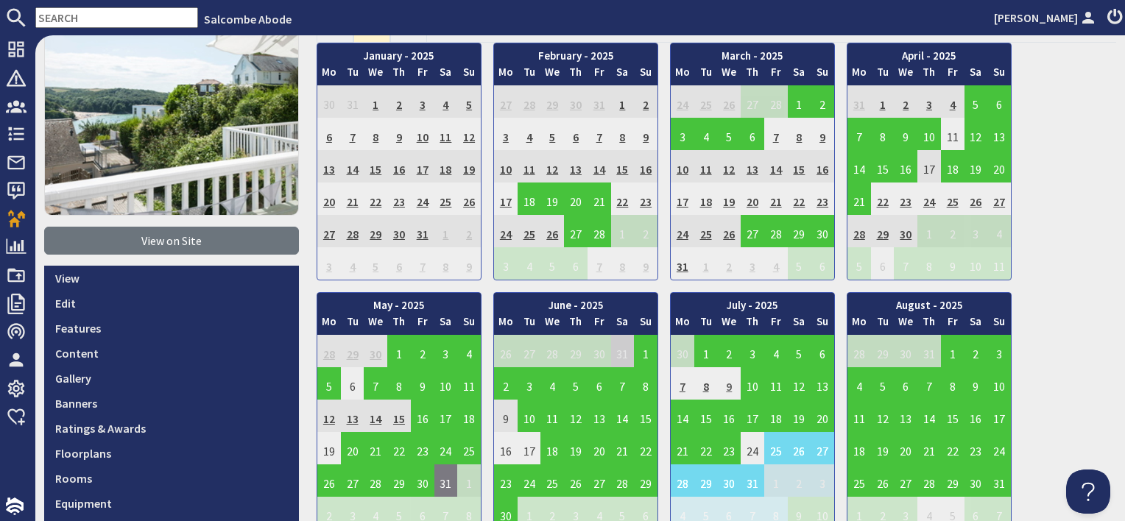
scroll to position [221, 0]
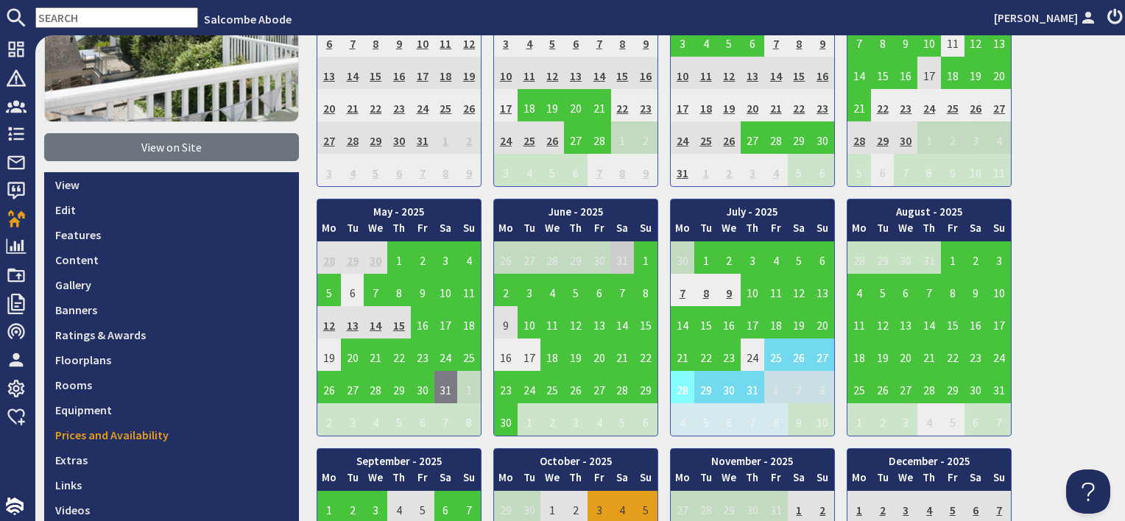
click at [677, 386] on td "28" at bounding box center [683, 387] width 24 height 32
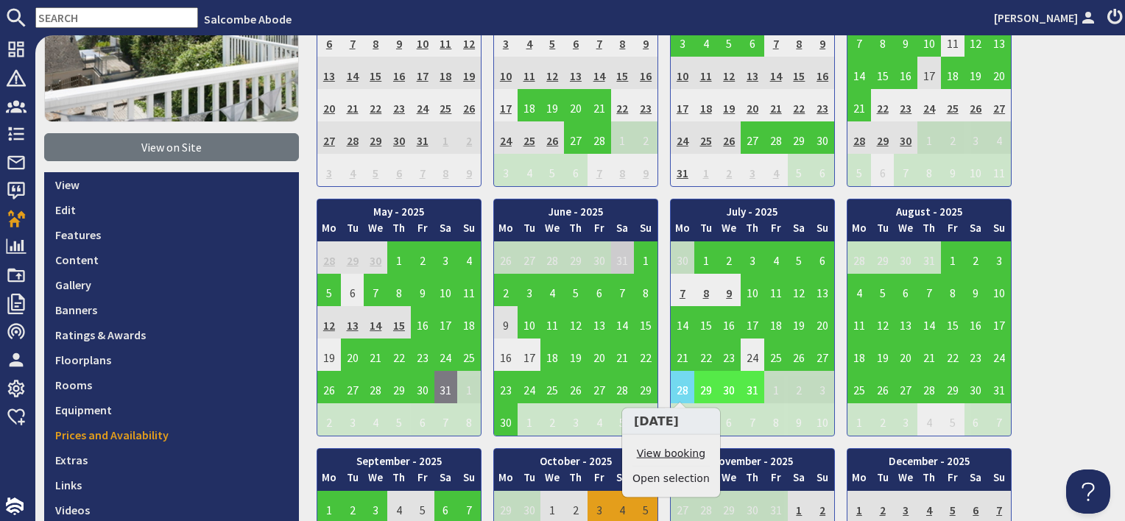
click at [677, 453] on link "View booking" at bounding box center [670, 453] width 77 height 15
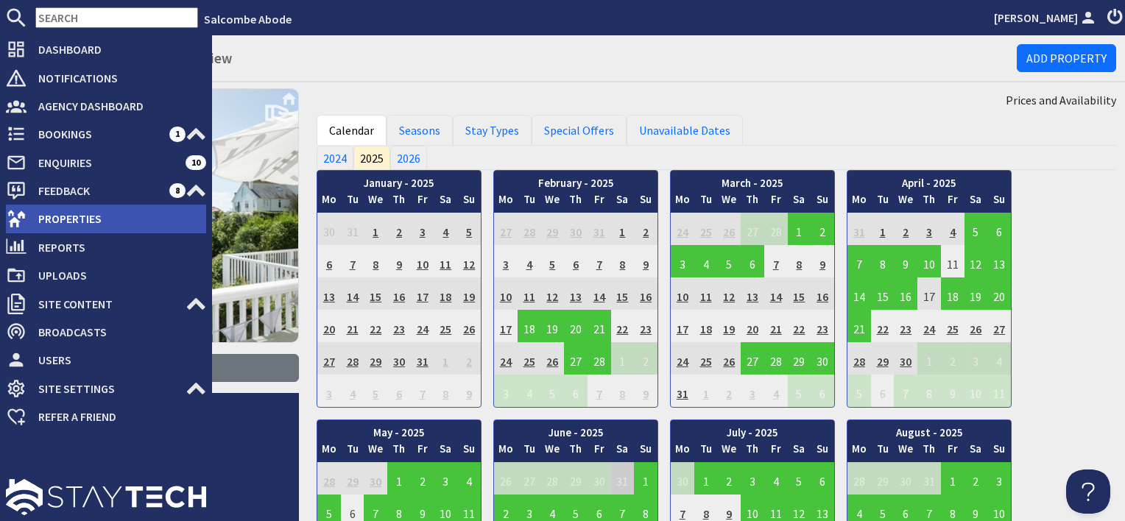
click at [44, 210] on span "Properties" at bounding box center [117, 219] width 180 height 24
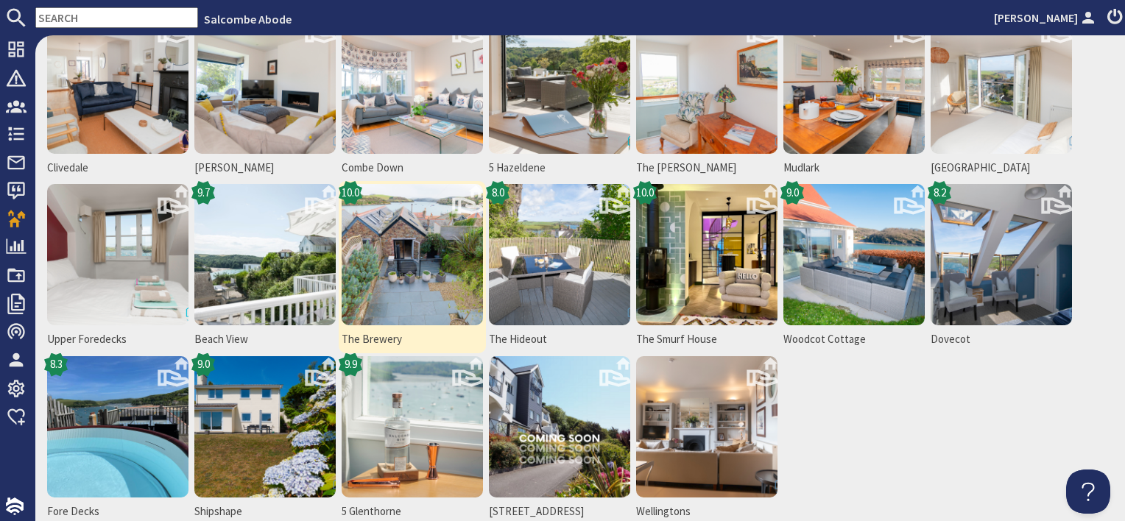
scroll to position [147, 0]
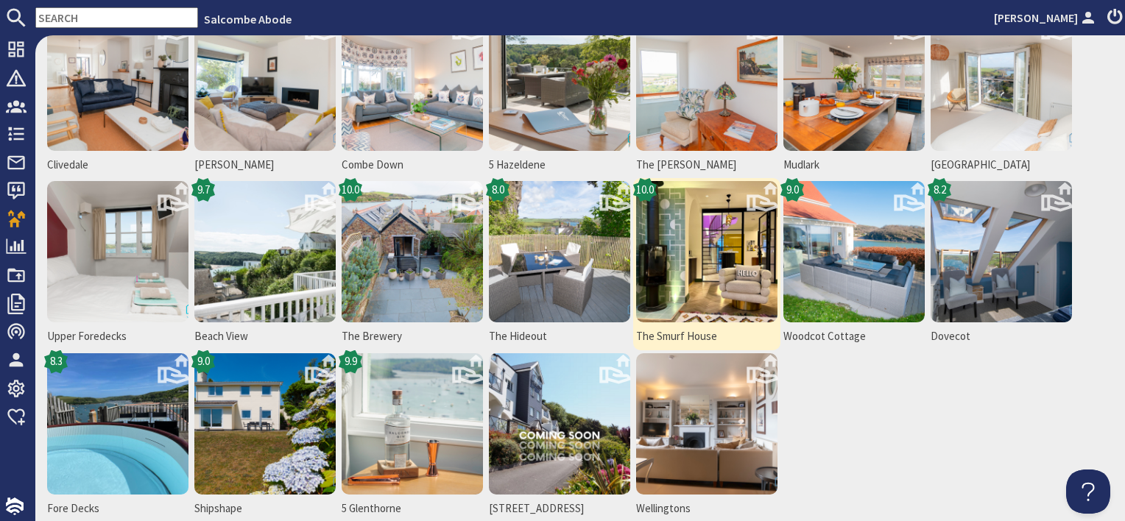
click at [701, 277] on img at bounding box center [706, 251] width 141 height 141
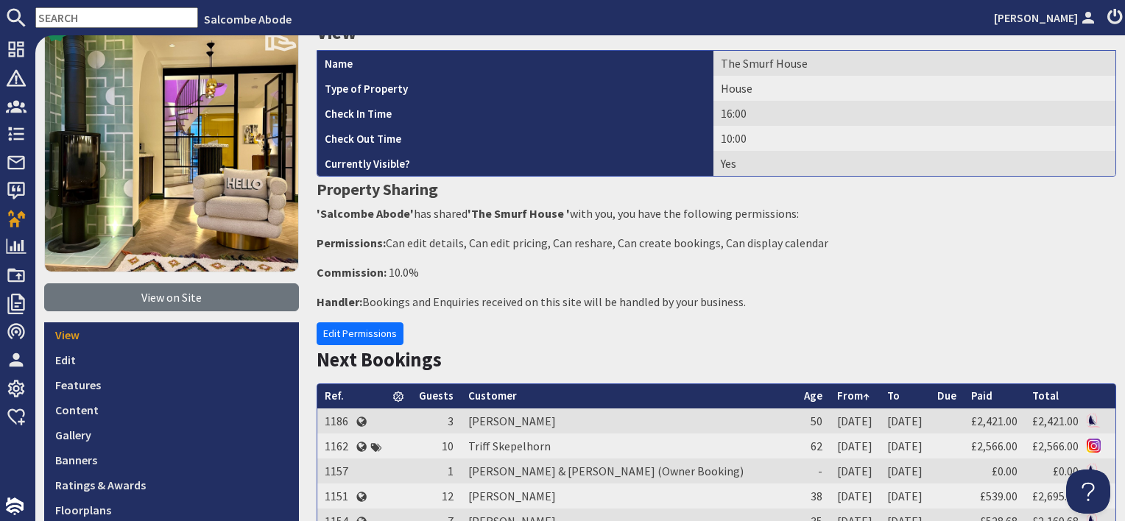
scroll to position [221, 0]
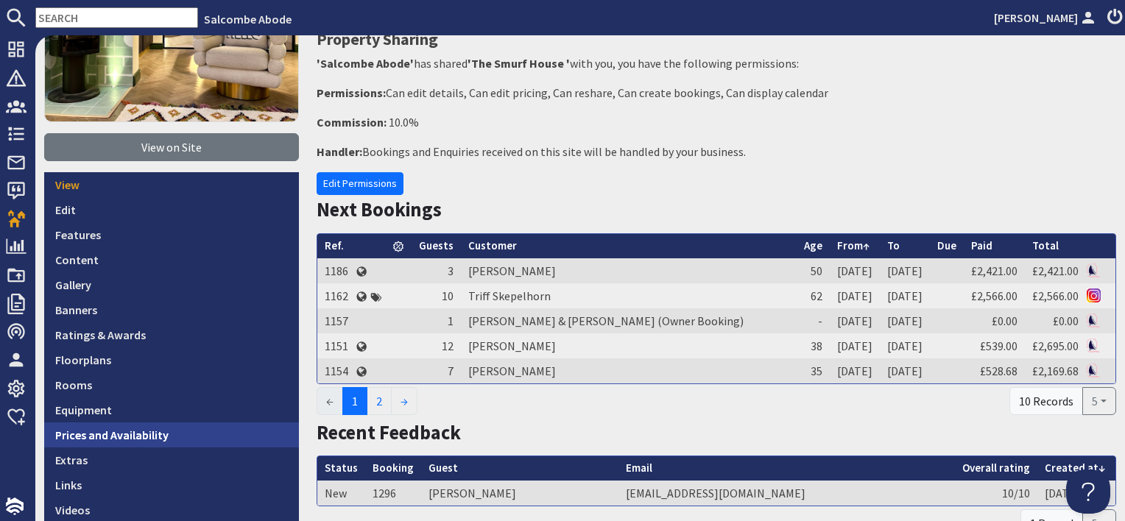
click at [184, 427] on link "Prices and Availability" at bounding box center [171, 435] width 255 height 25
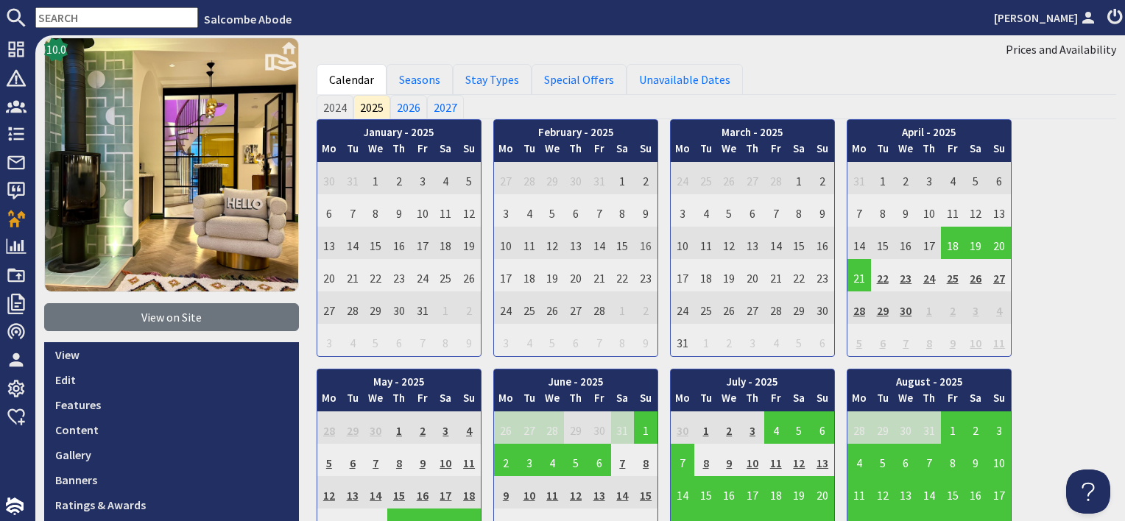
scroll to position [74, 0]
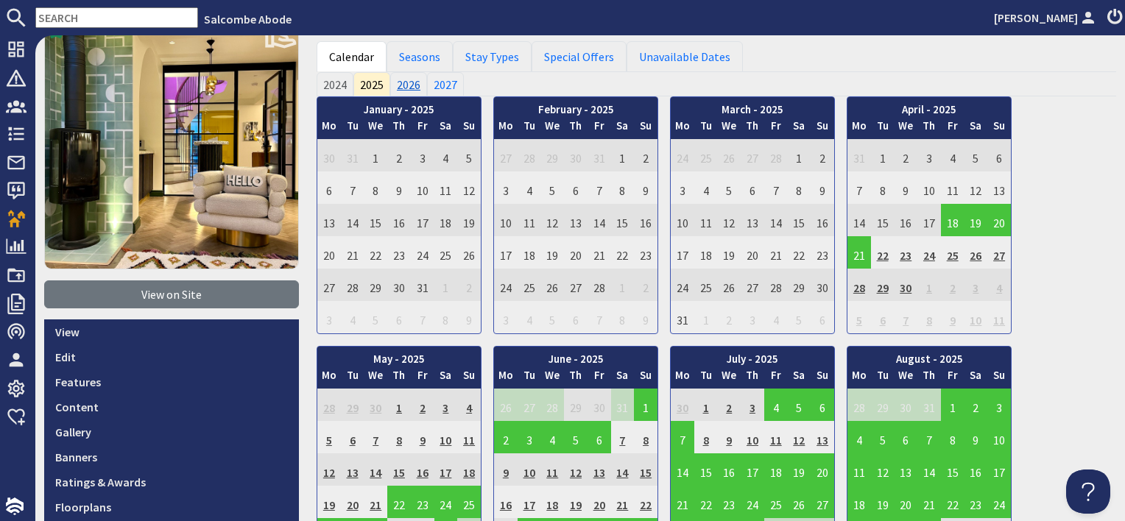
click at [412, 85] on link "2026" at bounding box center [408, 84] width 37 height 24
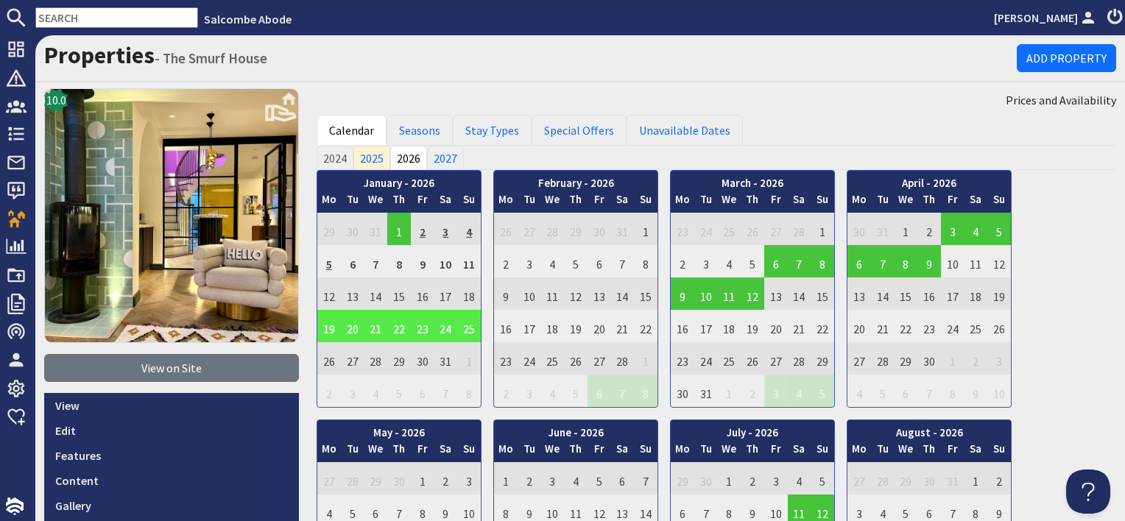
click at [326, 329] on td "19" at bounding box center [329, 326] width 24 height 32
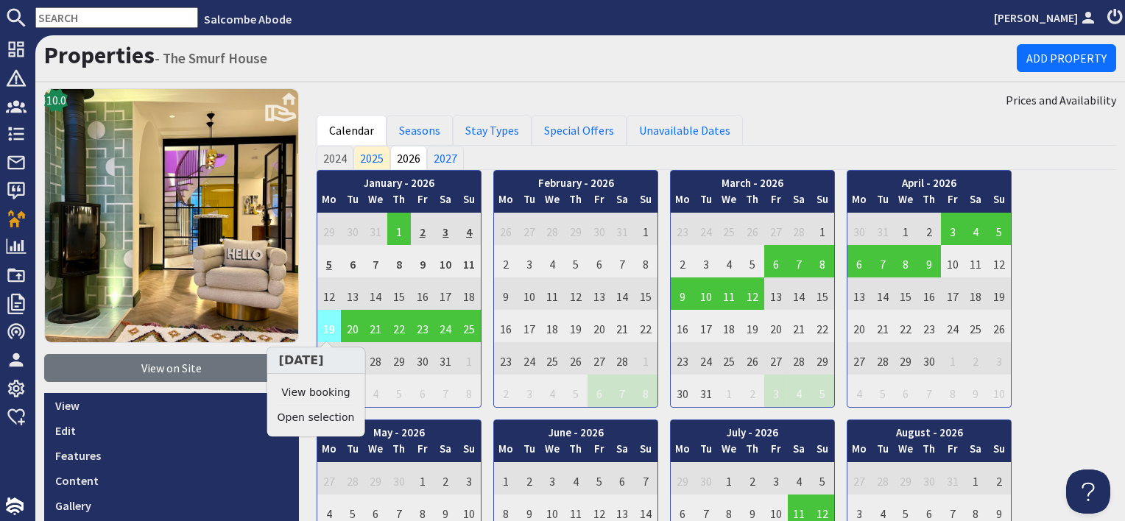
click at [323, 325] on td "19" at bounding box center [329, 326] width 24 height 32
click at [318, 397] on link "View booking" at bounding box center [316, 392] width 77 height 15
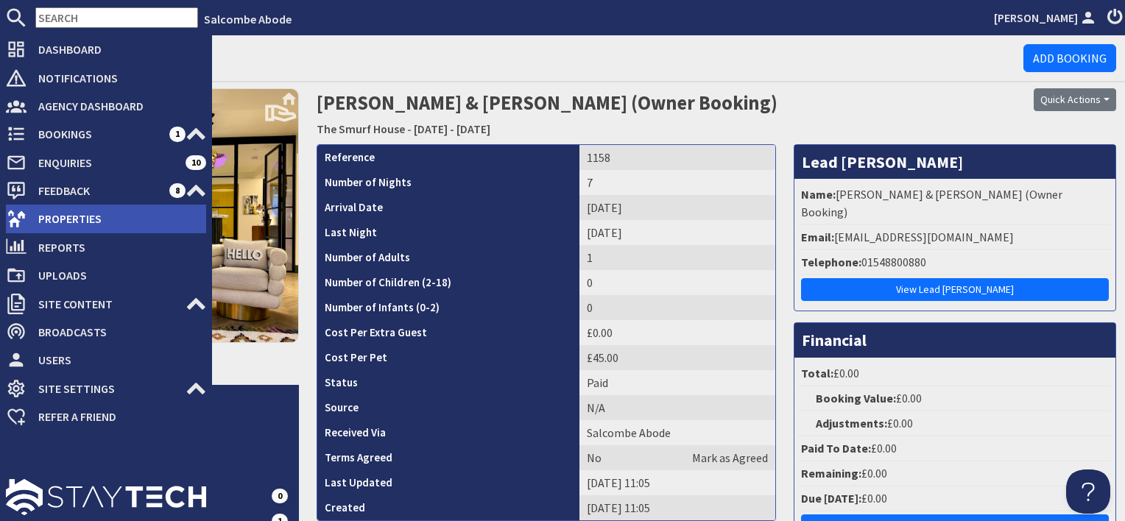
click at [91, 220] on span "Properties" at bounding box center [117, 219] width 180 height 24
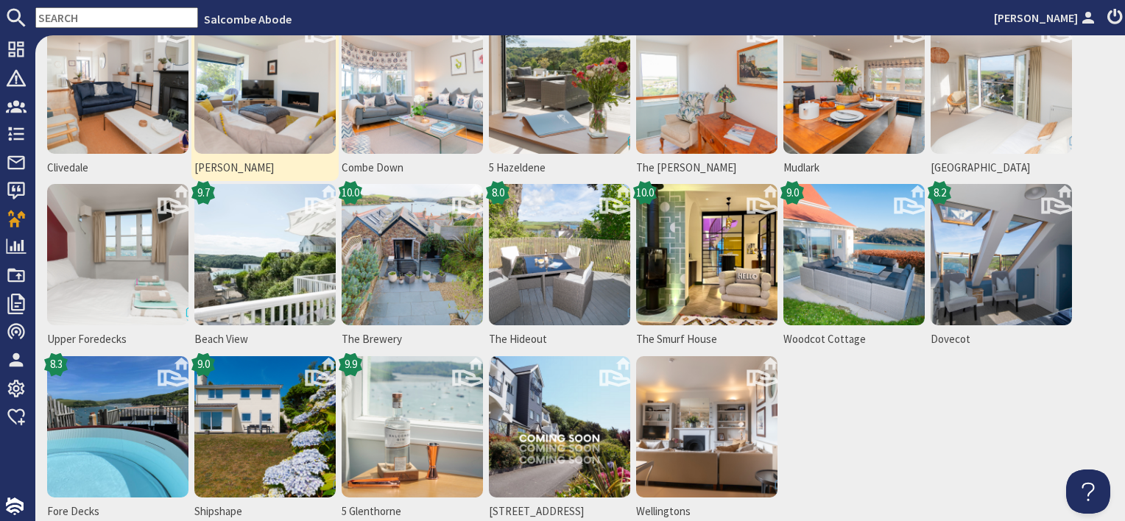
scroll to position [147, 0]
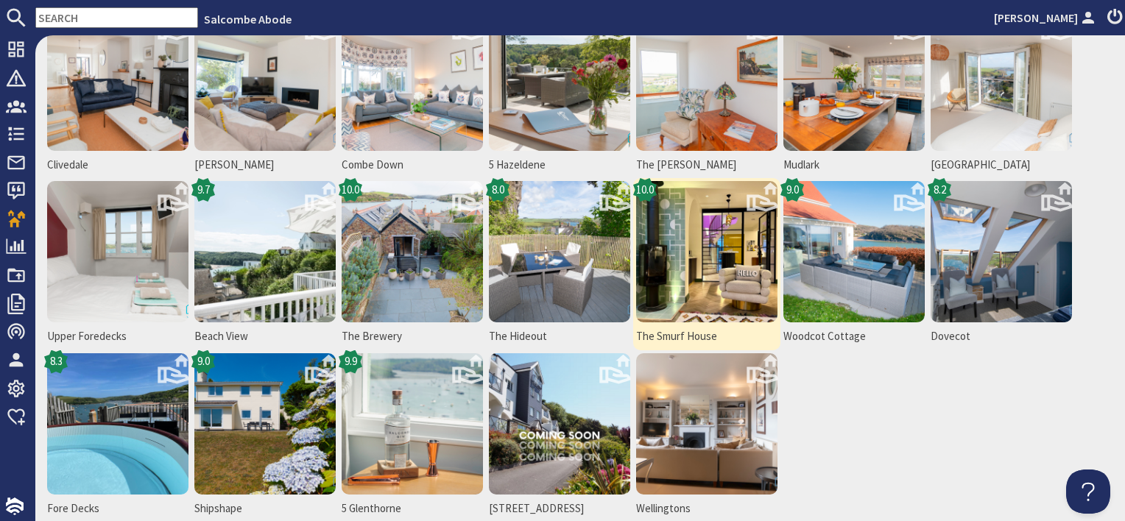
click at [740, 296] on img at bounding box center [706, 251] width 141 height 141
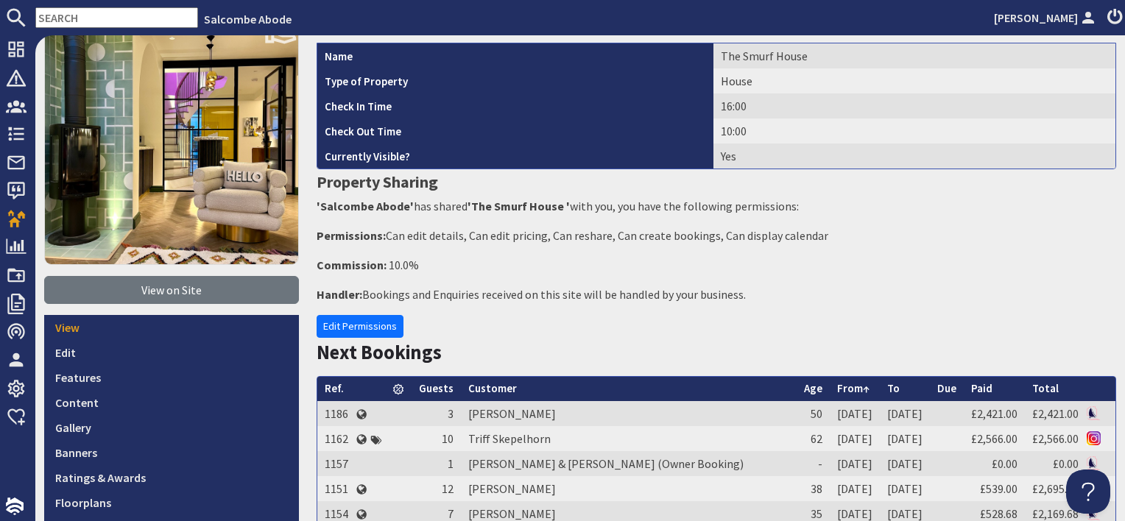
scroll to position [221, 0]
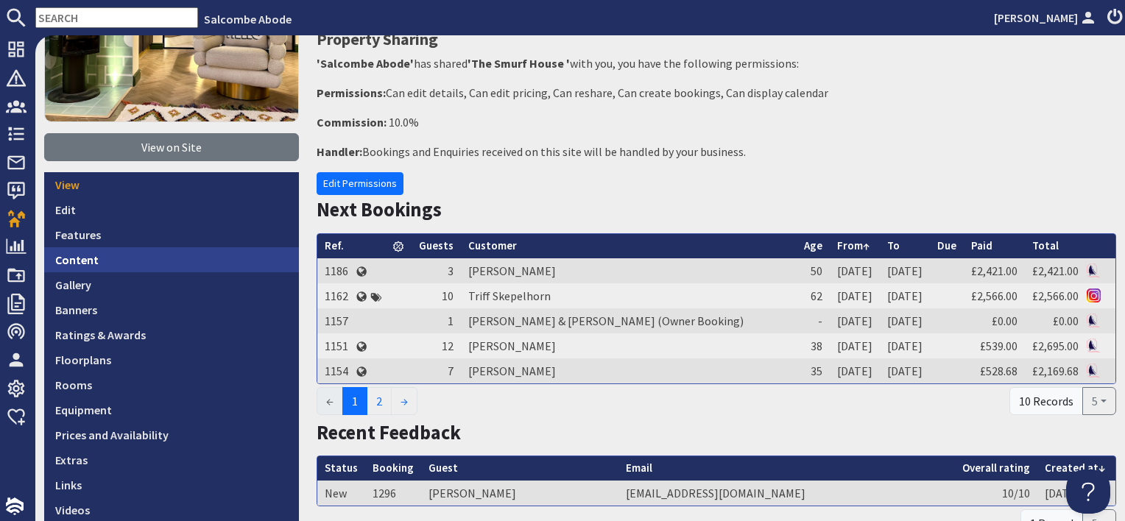
click at [150, 260] on link "Content" at bounding box center [171, 259] width 255 height 25
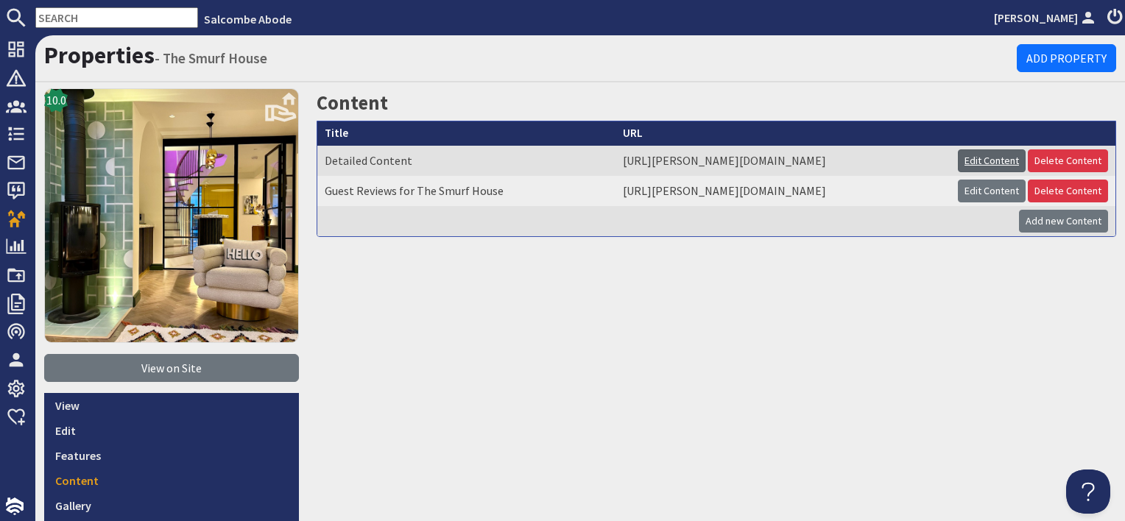
click at [964, 164] on link "Edit Content" at bounding box center [992, 160] width 68 height 23
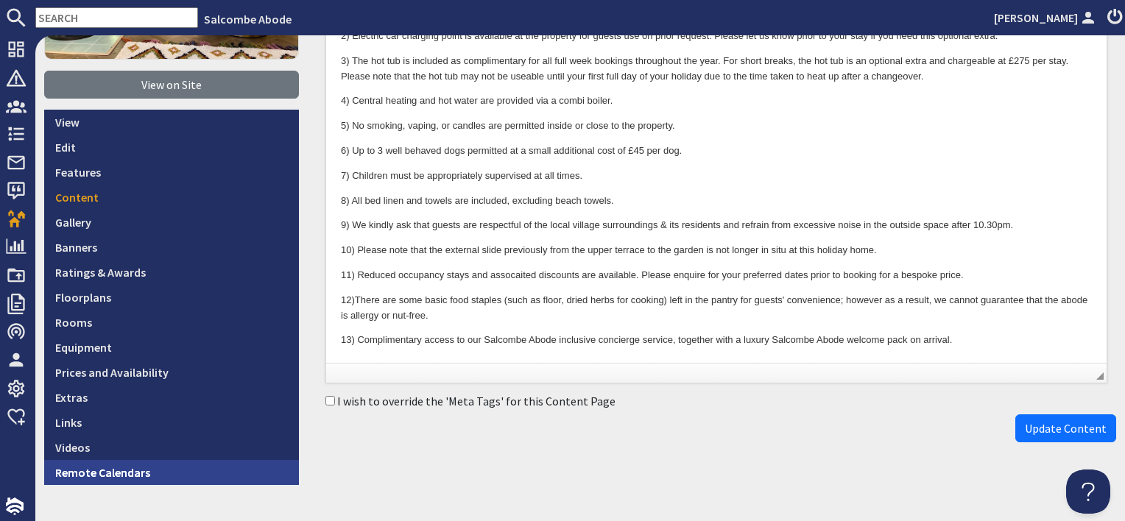
scroll to position [294, 0]
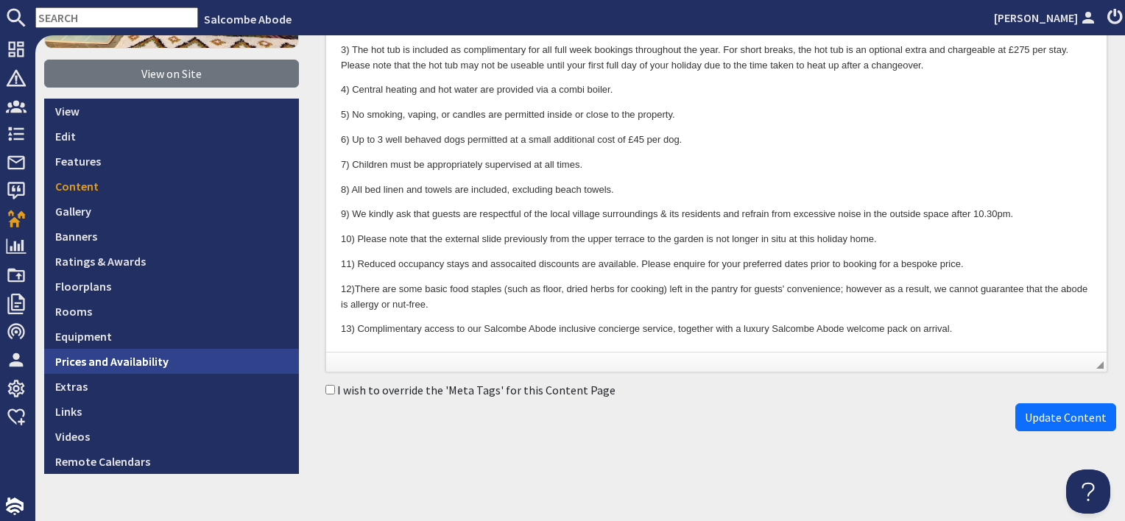
click at [114, 364] on link "Prices and Availability" at bounding box center [171, 361] width 255 height 25
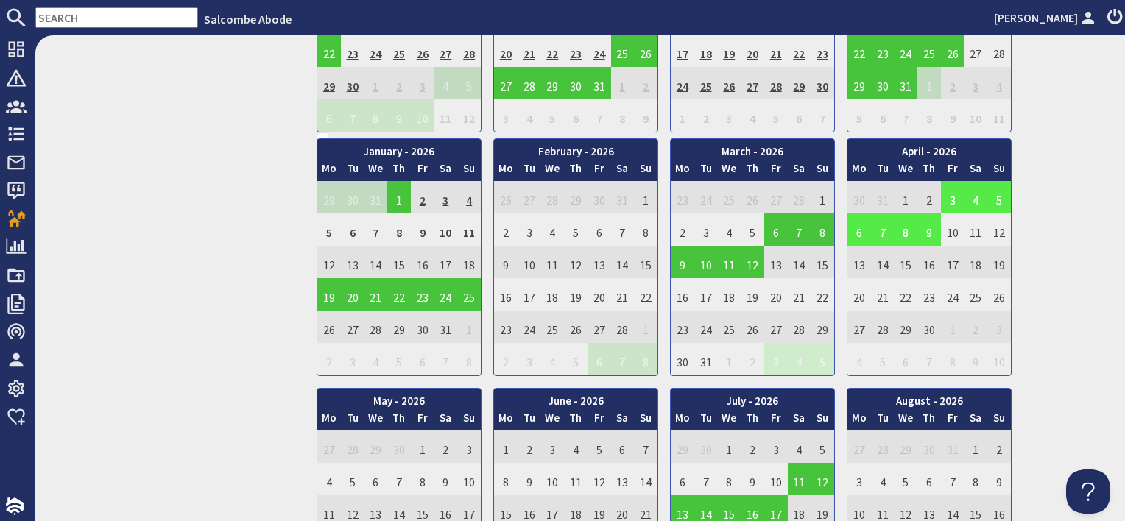
scroll to position [810, 0]
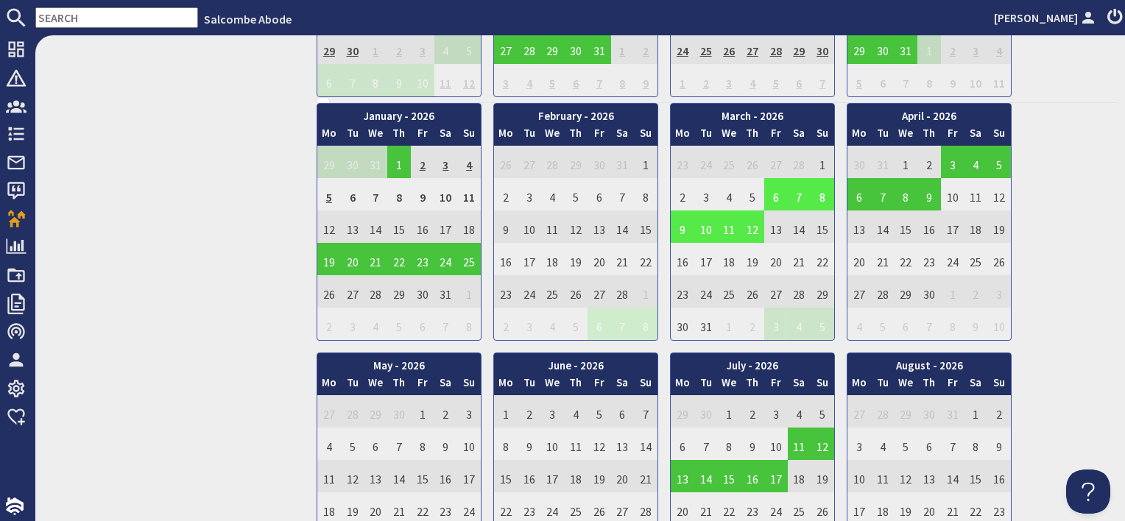
click at [768, 197] on td "6" at bounding box center [776, 194] width 24 height 32
click at [772, 259] on link "View booking" at bounding box center [766, 259] width 77 height 15
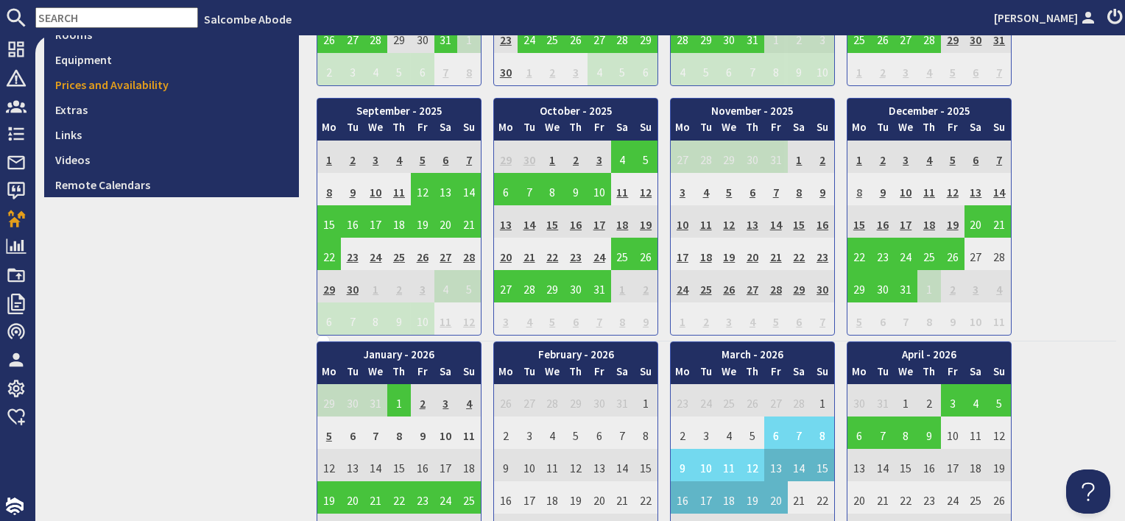
scroll to position [663, 0]
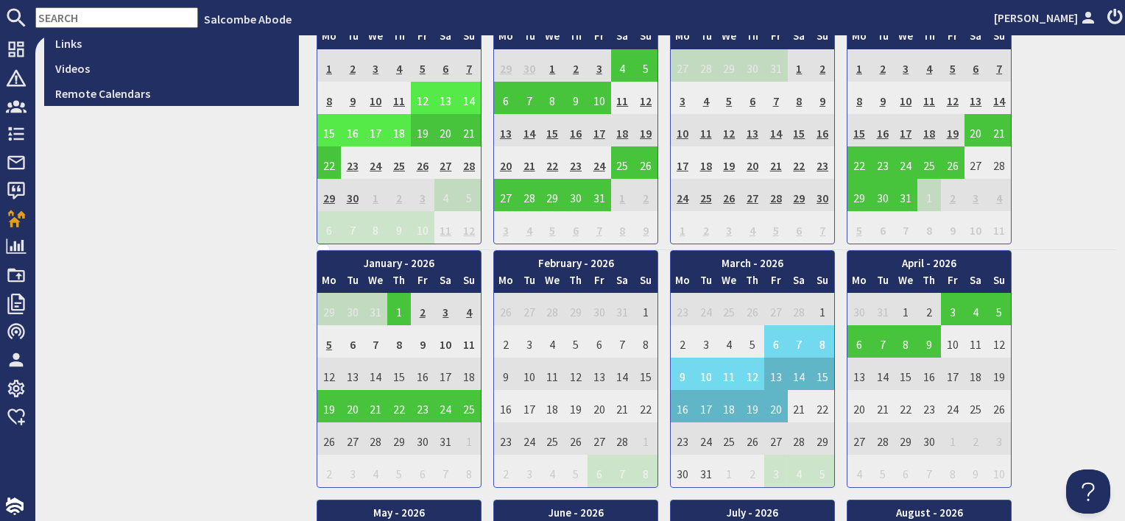
click at [135, 252] on div "10.0 View on Site View Edit Features Content Gallery Banners Ratings & Awards F…" at bounding box center [171, 306] width 272 height 1760
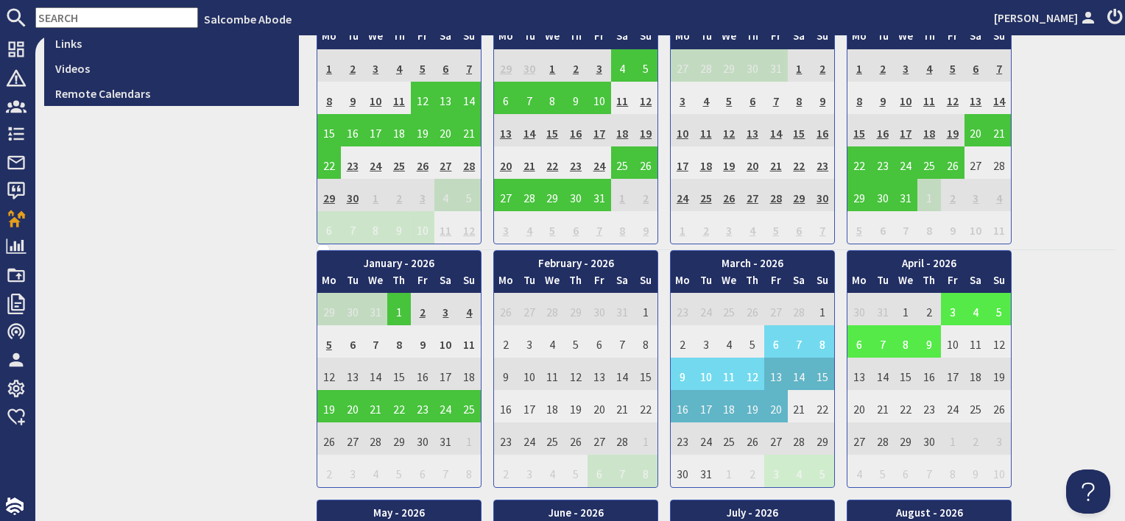
click at [947, 314] on td "3" at bounding box center [953, 309] width 24 height 32
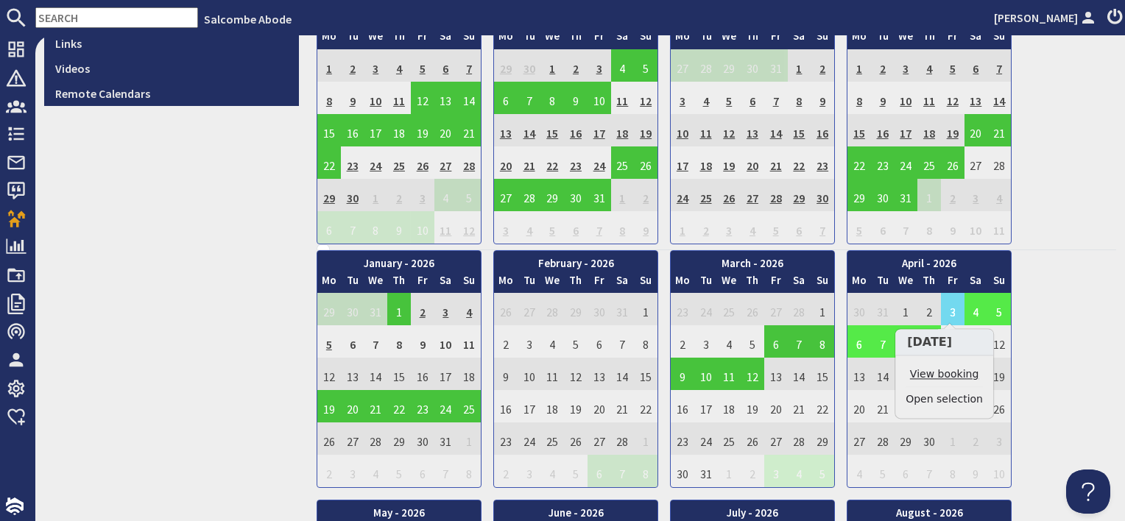
click at [943, 373] on link "View booking" at bounding box center [943, 374] width 77 height 15
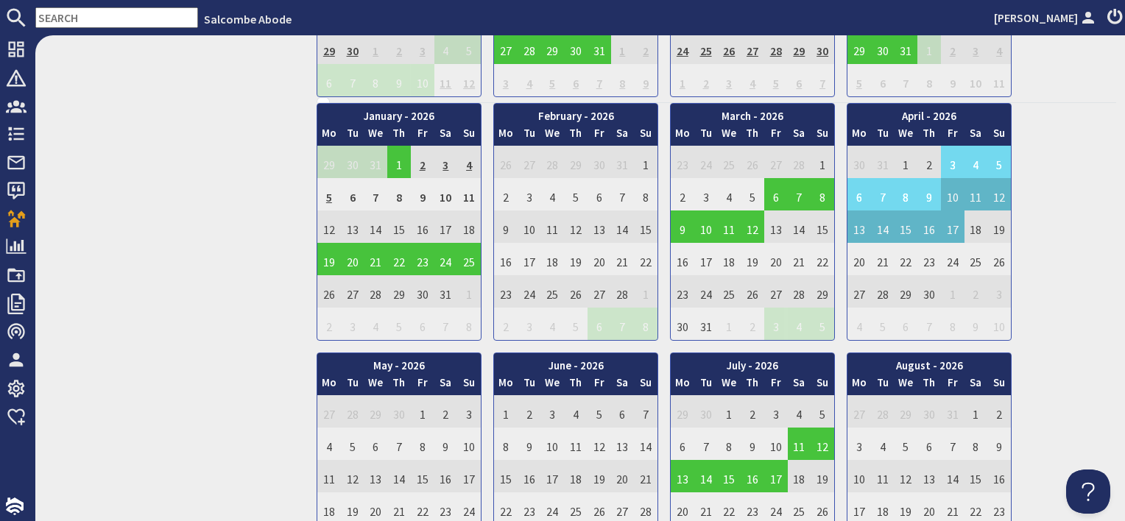
scroll to position [957, 0]
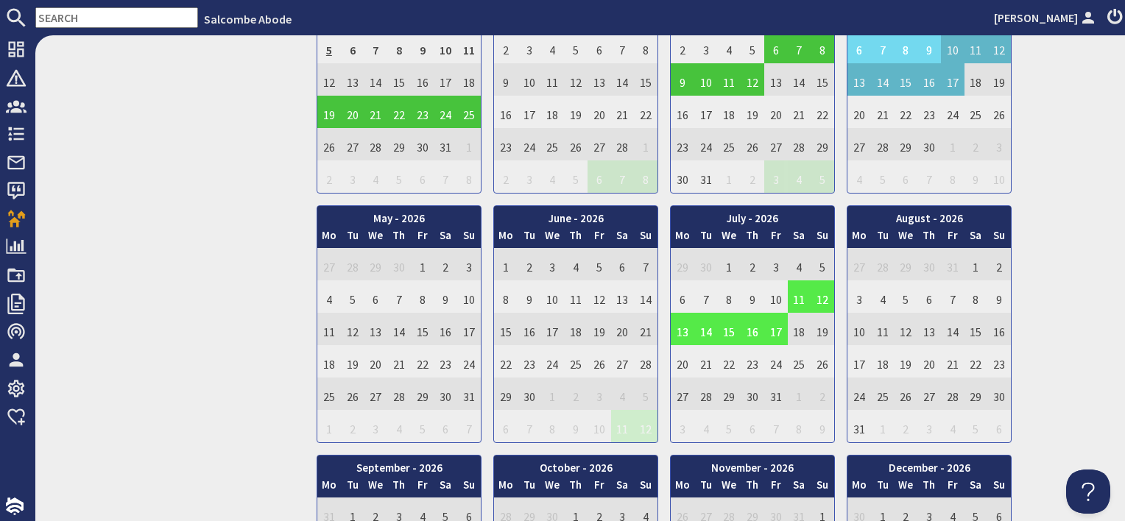
click at [794, 298] on td "11" at bounding box center [800, 296] width 24 height 32
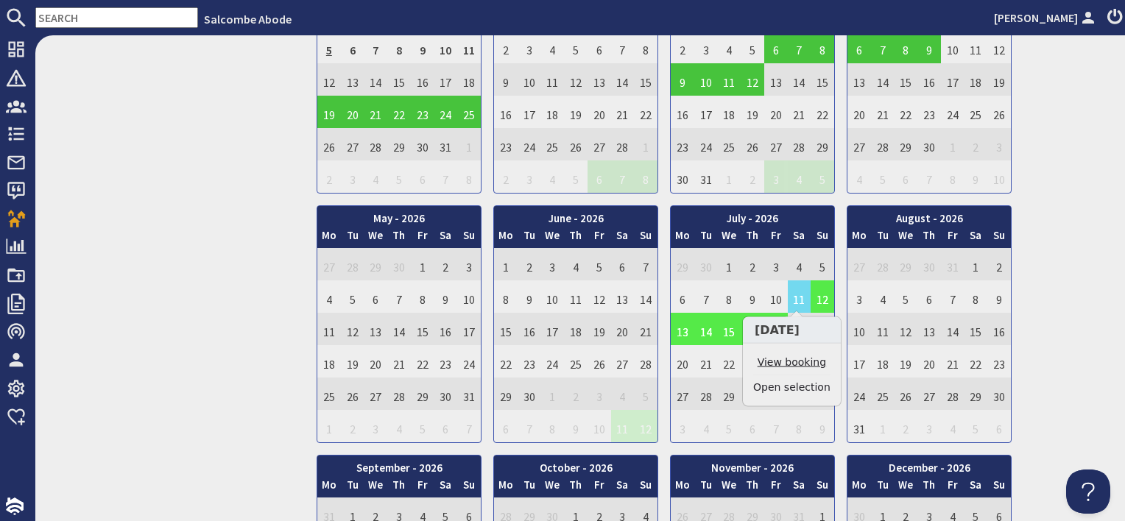
click at [788, 368] on link "View booking" at bounding box center [791, 362] width 77 height 15
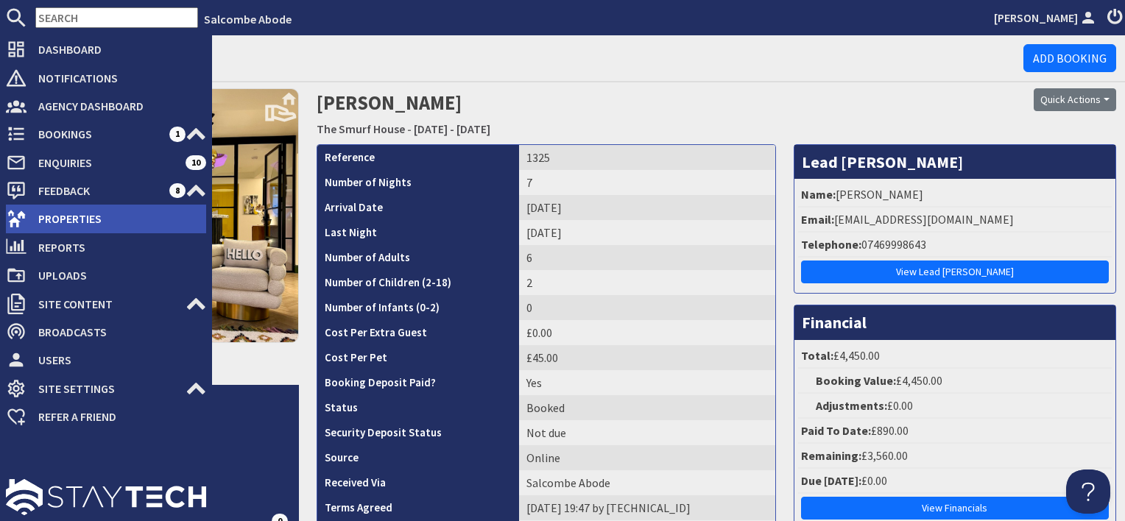
click at [54, 214] on span "Properties" at bounding box center [117, 219] width 180 height 24
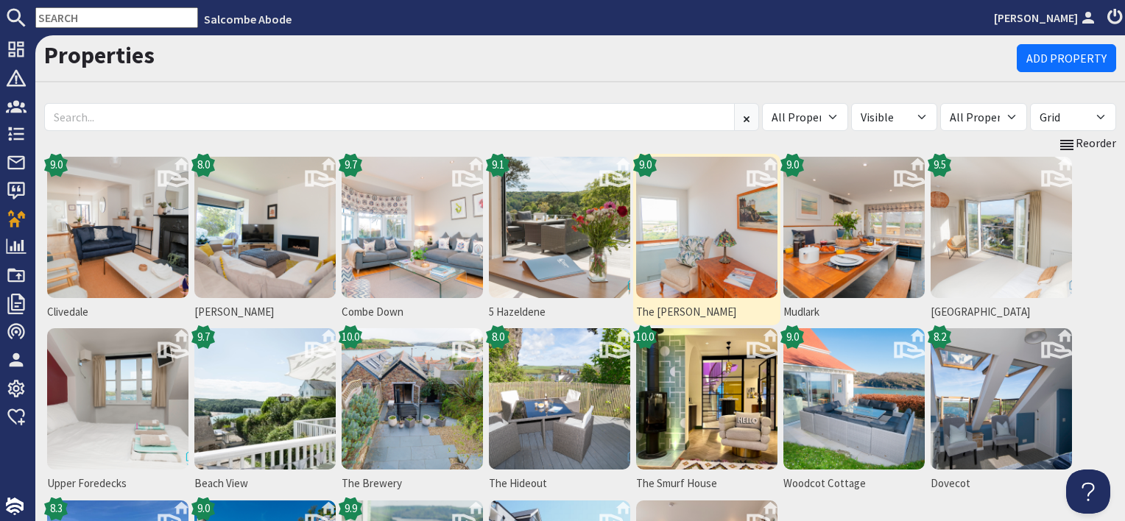
click at [688, 232] on img at bounding box center [706, 227] width 141 height 141
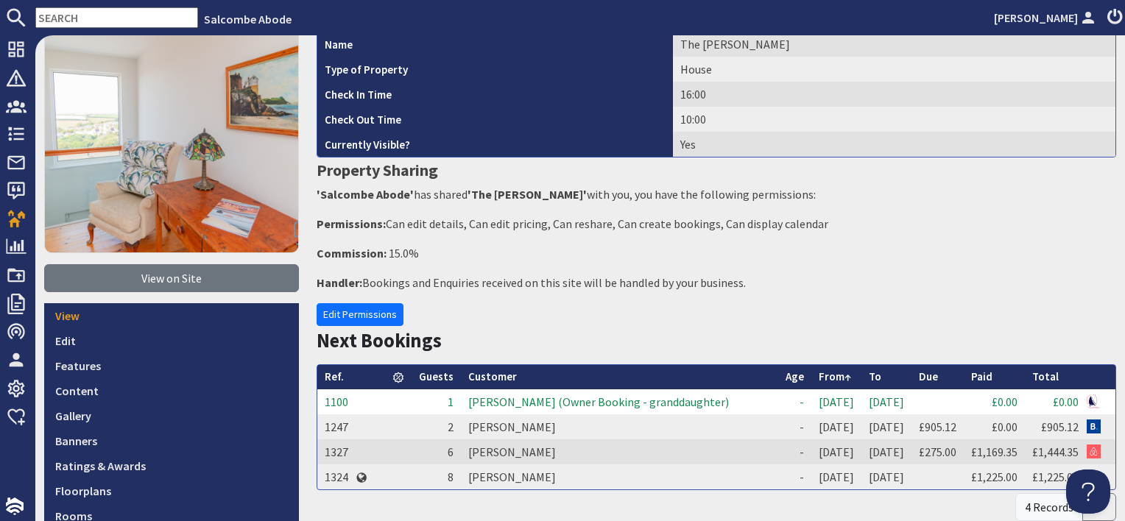
scroll to position [221, 0]
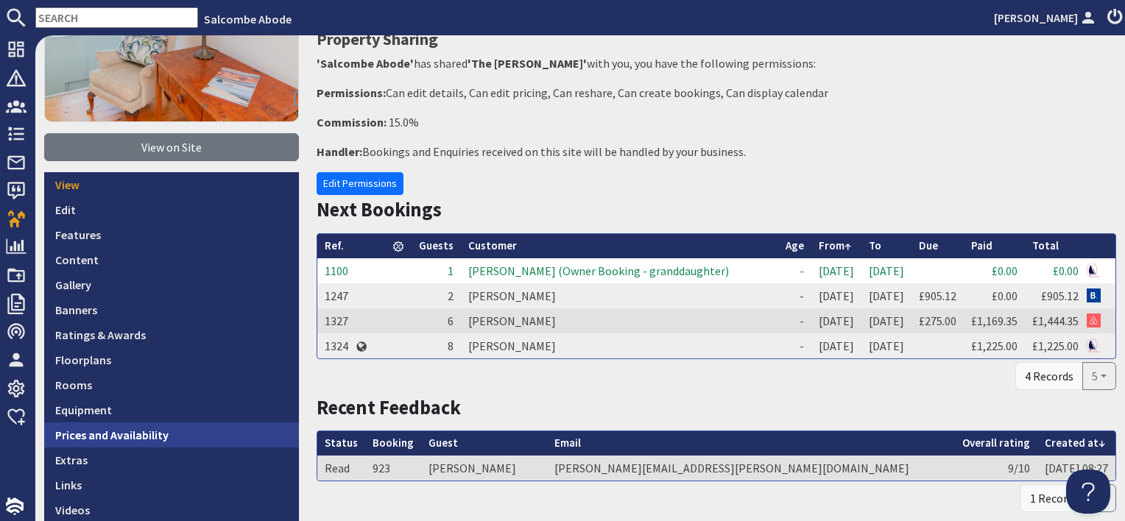
click at [152, 434] on link "Prices and Availability" at bounding box center [171, 435] width 255 height 25
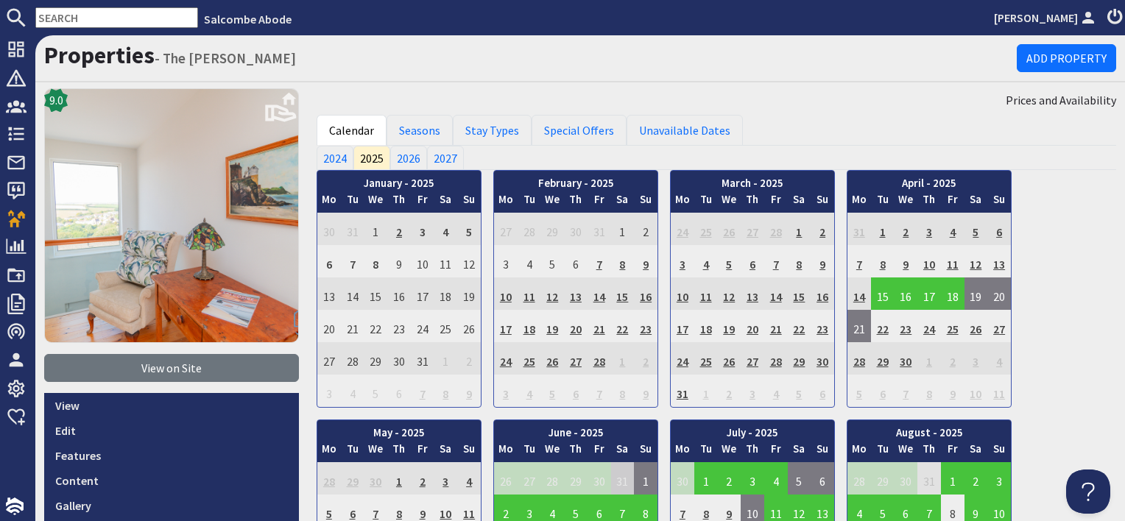
scroll to position [221, 0]
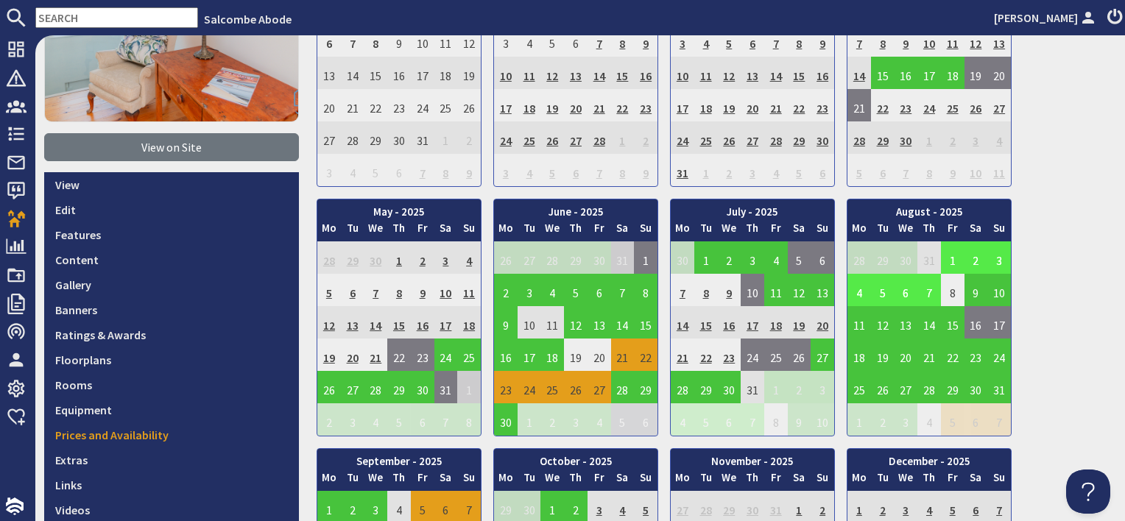
click at [944, 260] on td "1" at bounding box center [953, 257] width 24 height 32
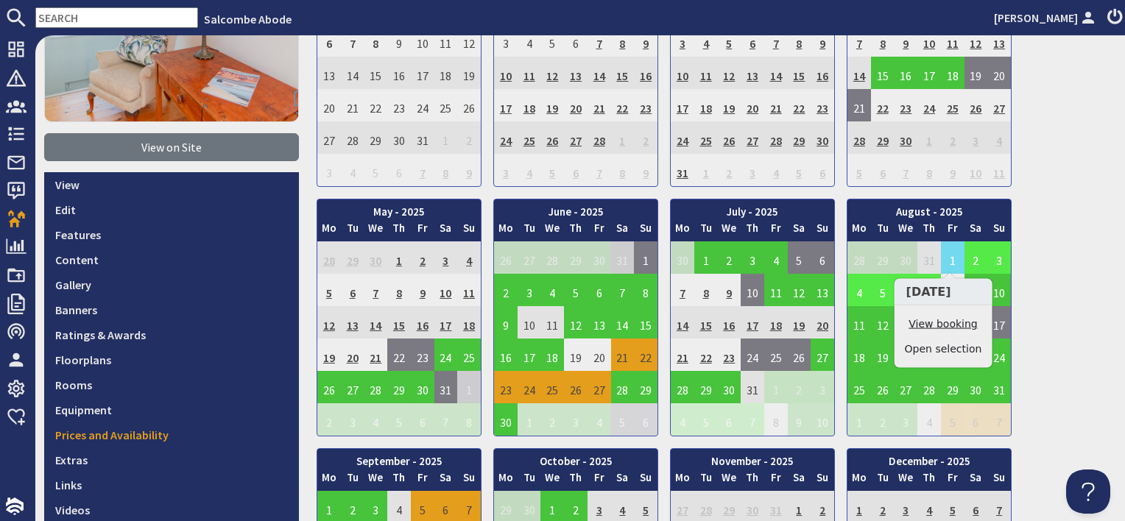
click at [948, 325] on link "View booking" at bounding box center [943, 324] width 77 height 15
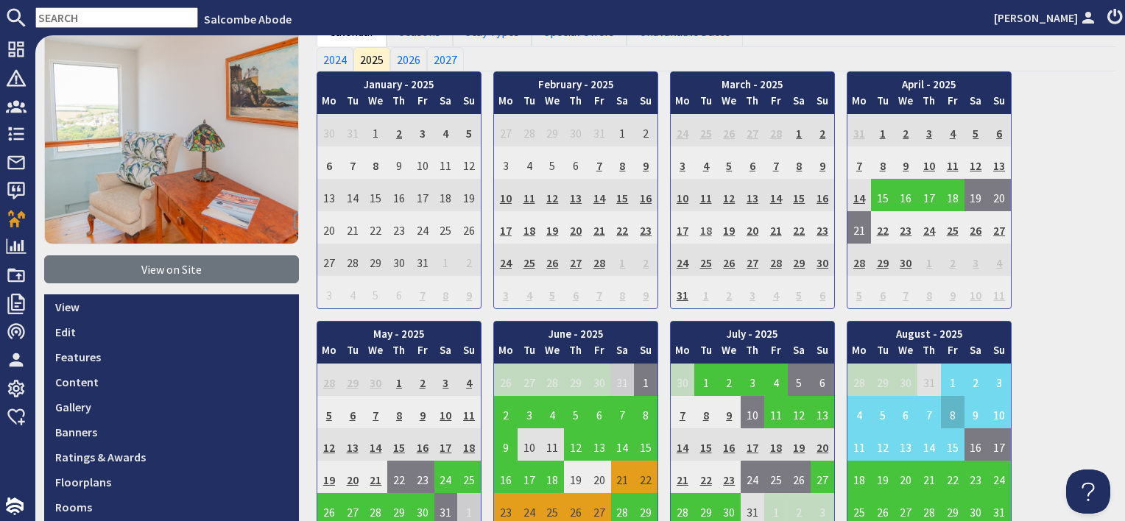
scroll to position [221, 0]
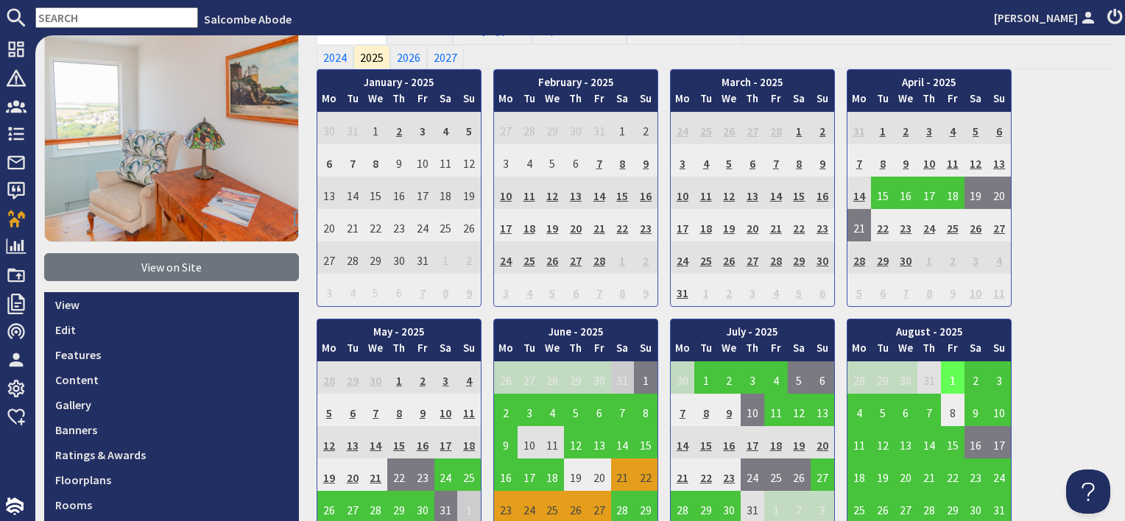
scroll to position [221, 0]
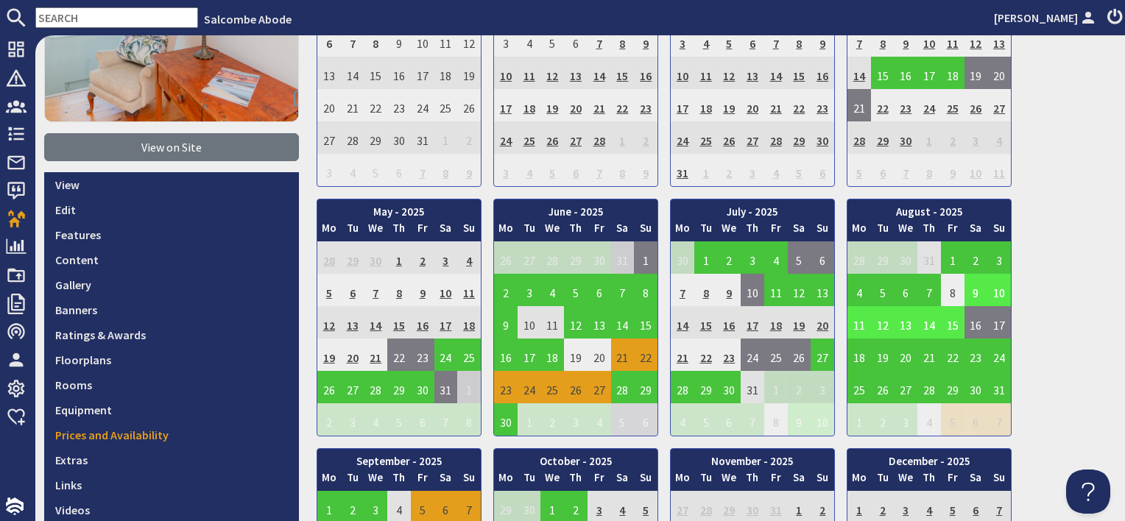
click at [978, 295] on td "9" at bounding box center [976, 290] width 24 height 32
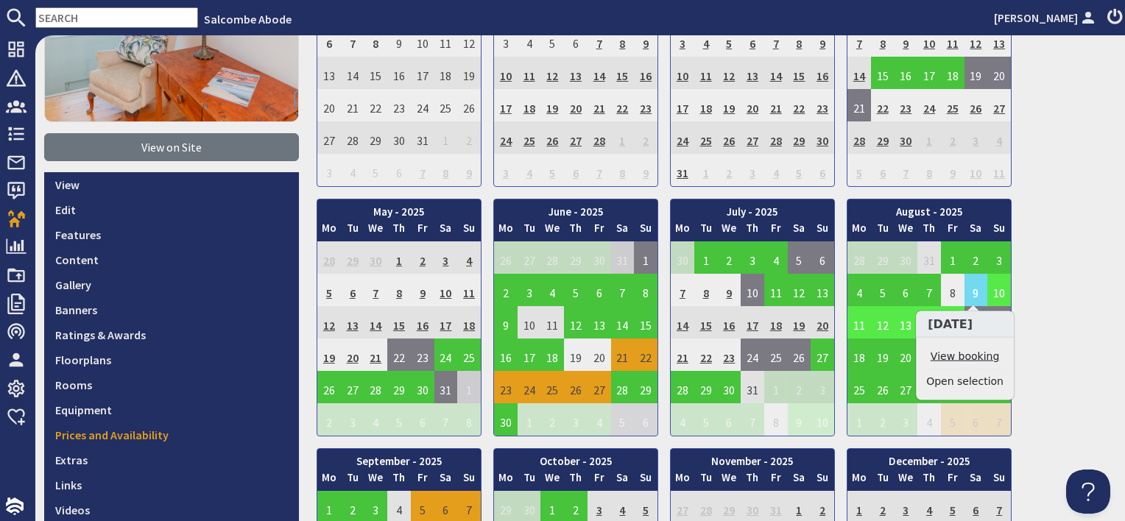
click at [975, 354] on link "View booking" at bounding box center [964, 356] width 77 height 15
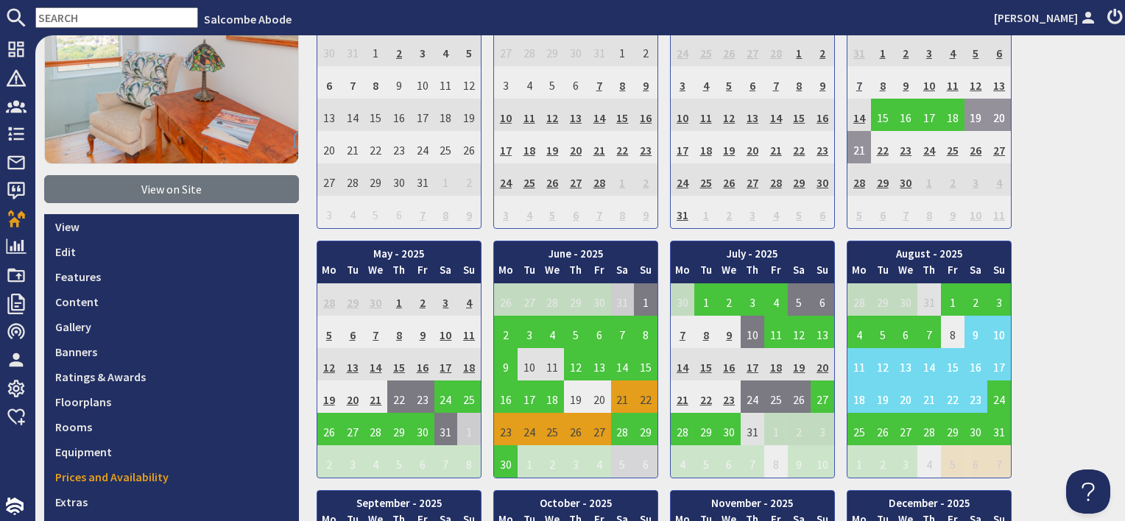
scroll to position [294, 0]
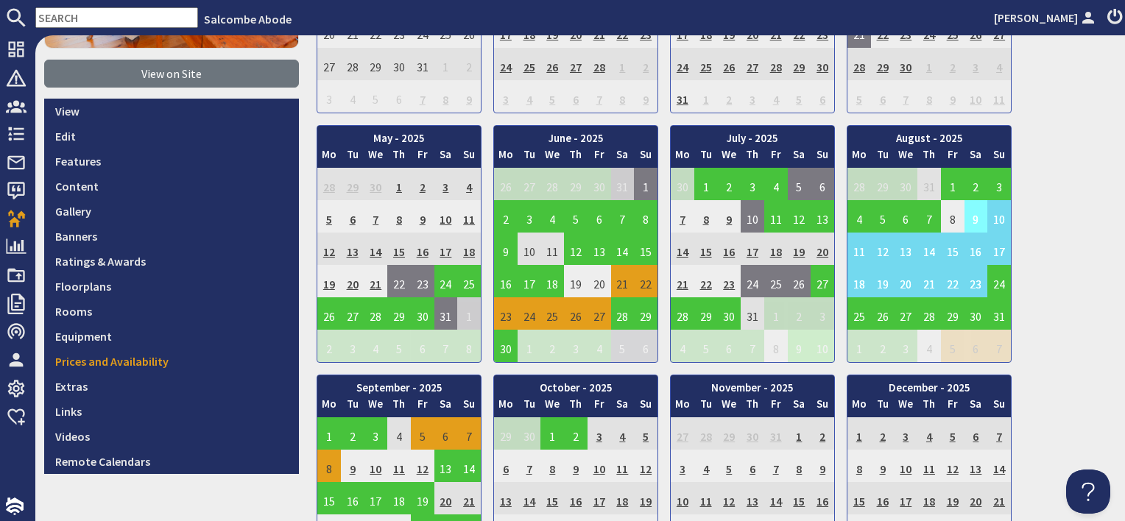
click at [967, 220] on td "9" at bounding box center [976, 216] width 24 height 32
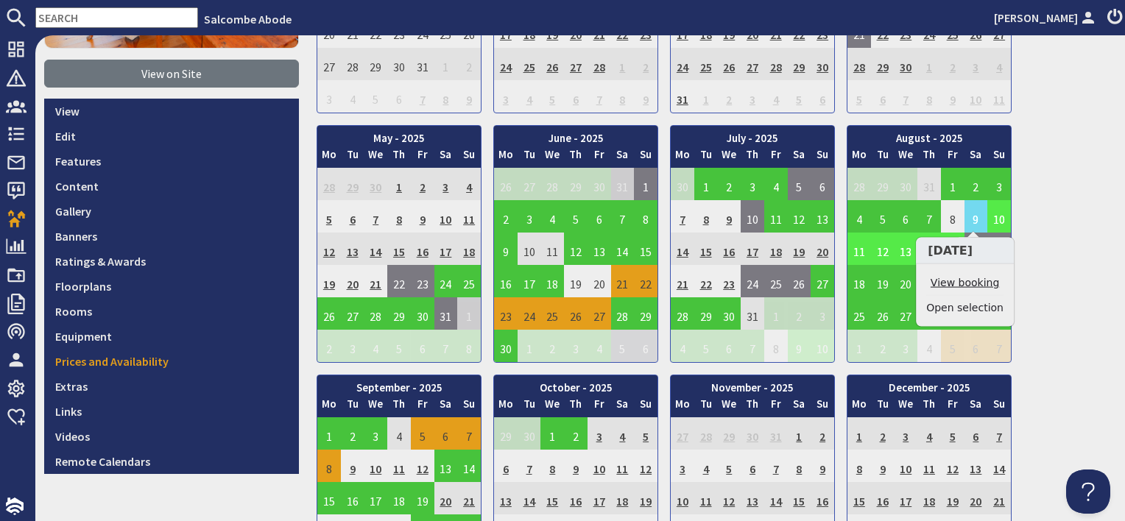
click at [964, 285] on link "View booking" at bounding box center [964, 282] width 77 height 15
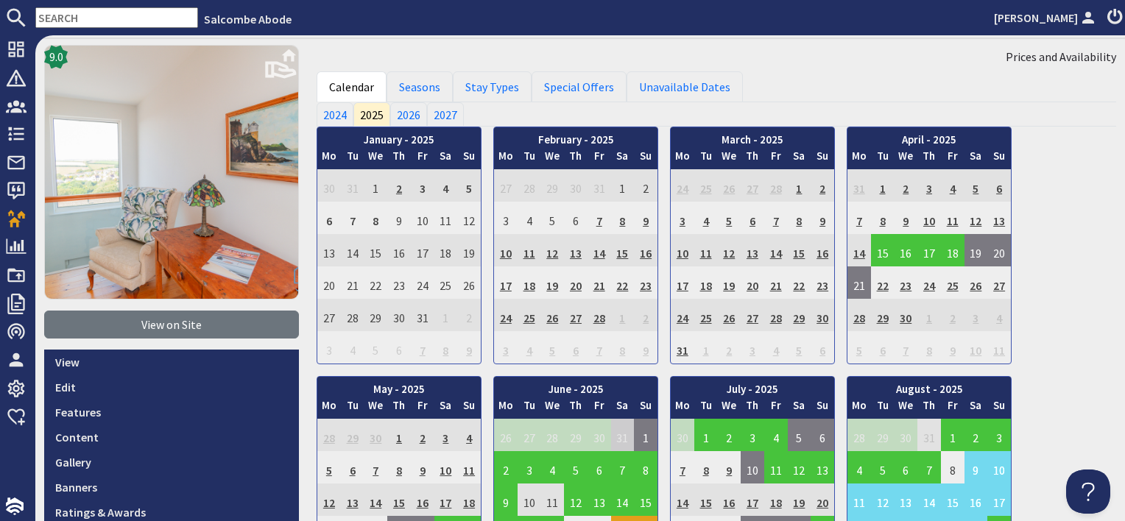
scroll to position [147, 0]
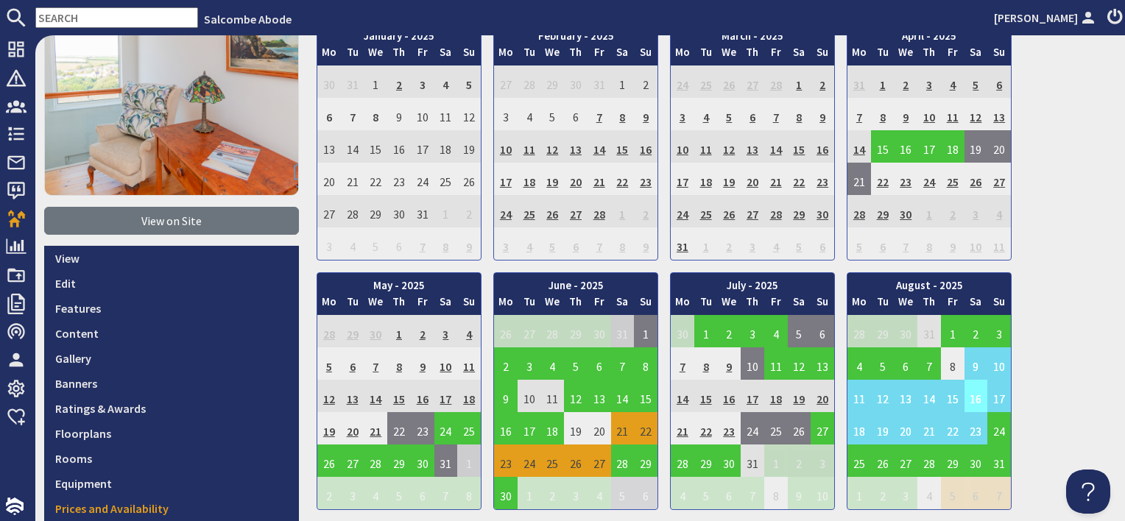
click at [969, 400] on td "16" at bounding box center [976, 396] width 24 height 32
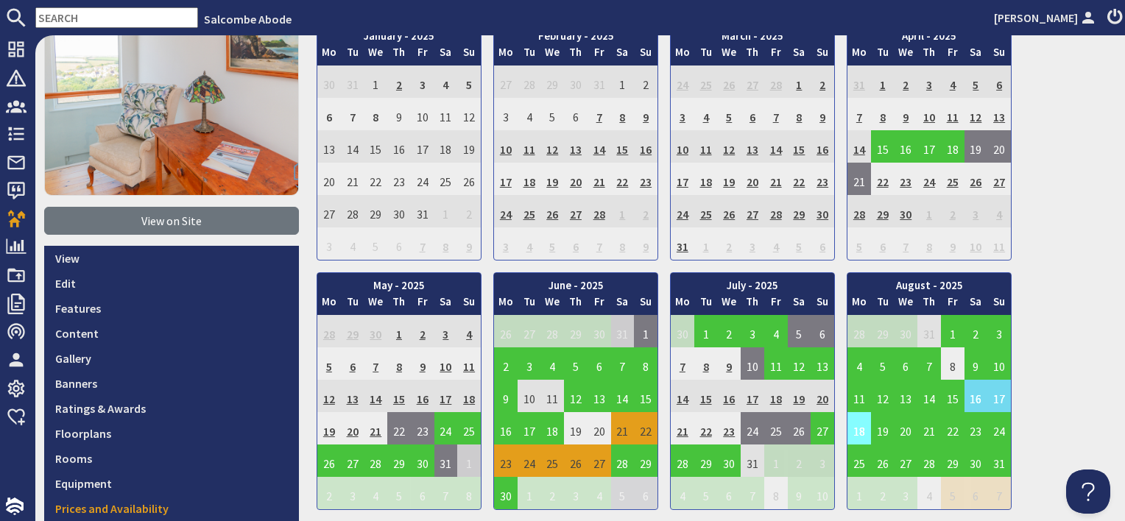
click at [852, 432] on td "18" at bounding box center [859, 428] width 24 height 32
click at [853, 469] on link "Clear selection" at bounding box center [861, 468] width 77 height 15
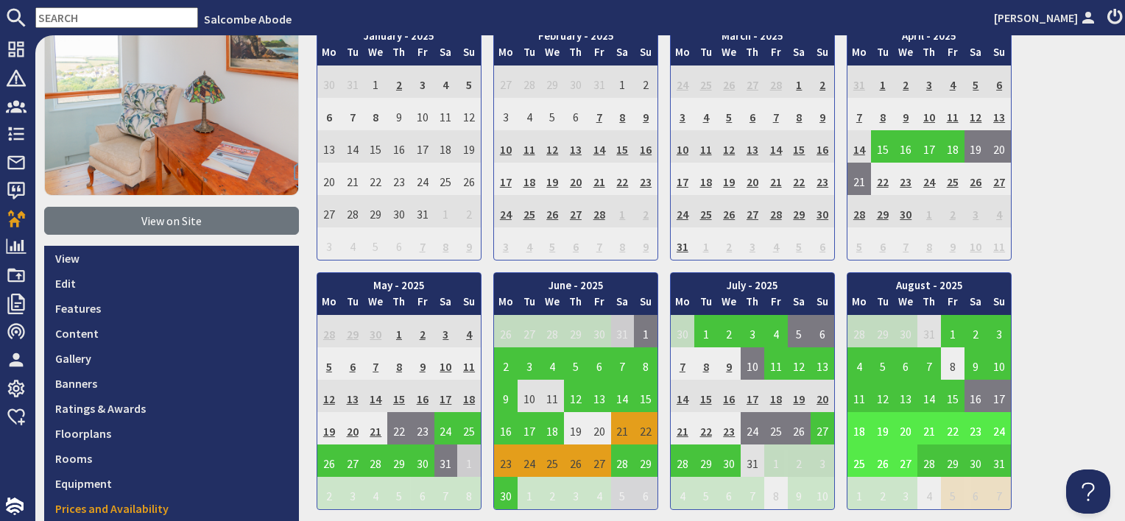
click at [857, 427] on td "18" at bounding box center [859, 428] width 24 height 32
